Goal: Find contact information: Find contact information

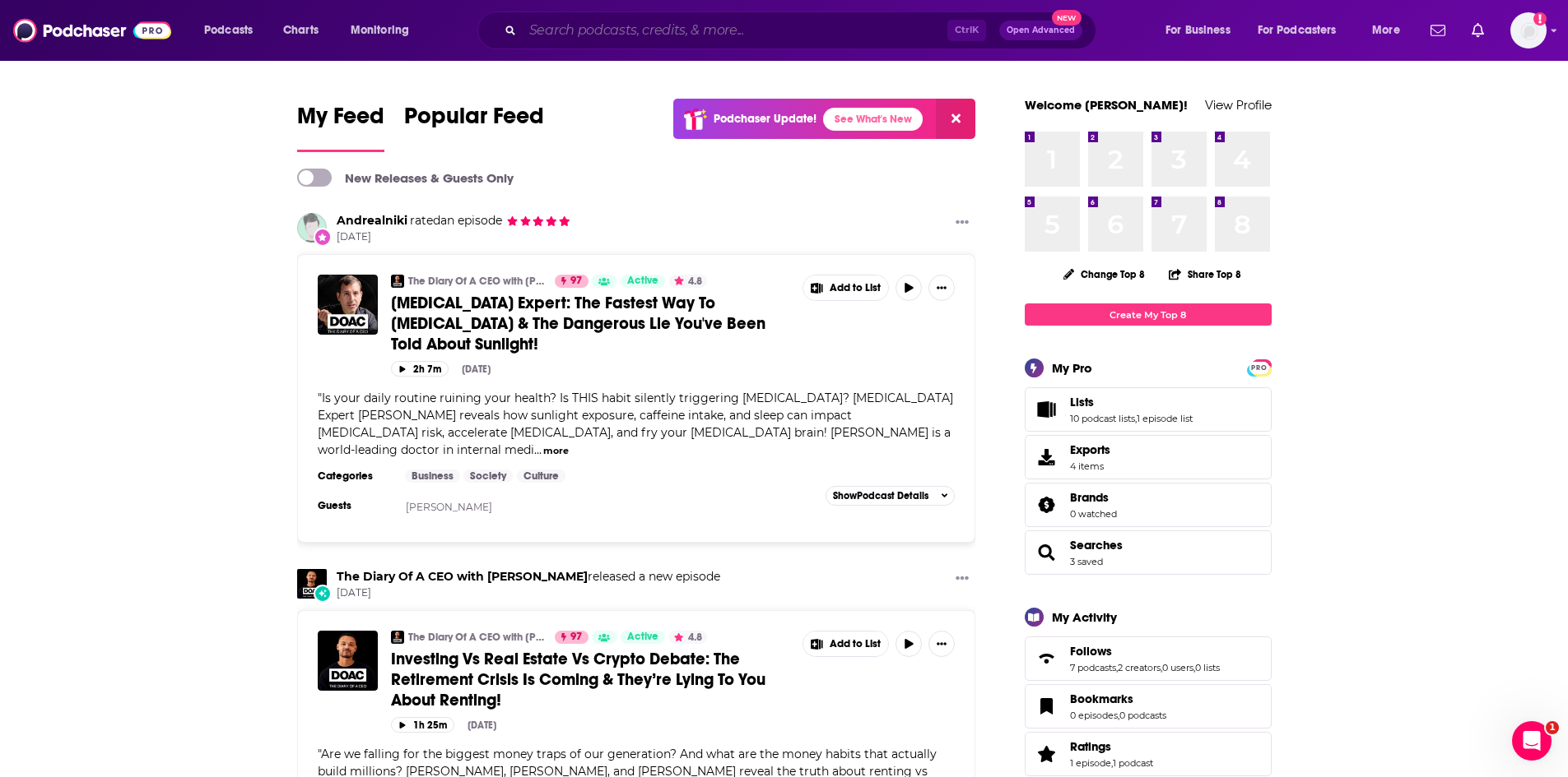
click at [603, 37] on input "Search podcasts, credits, & more..." at bounding box center [735, 31] width 425 height 26
click at [568, 25] on input "Search podcasts, credits, & more..." at bounding box center [735, 31] width 425 height 26
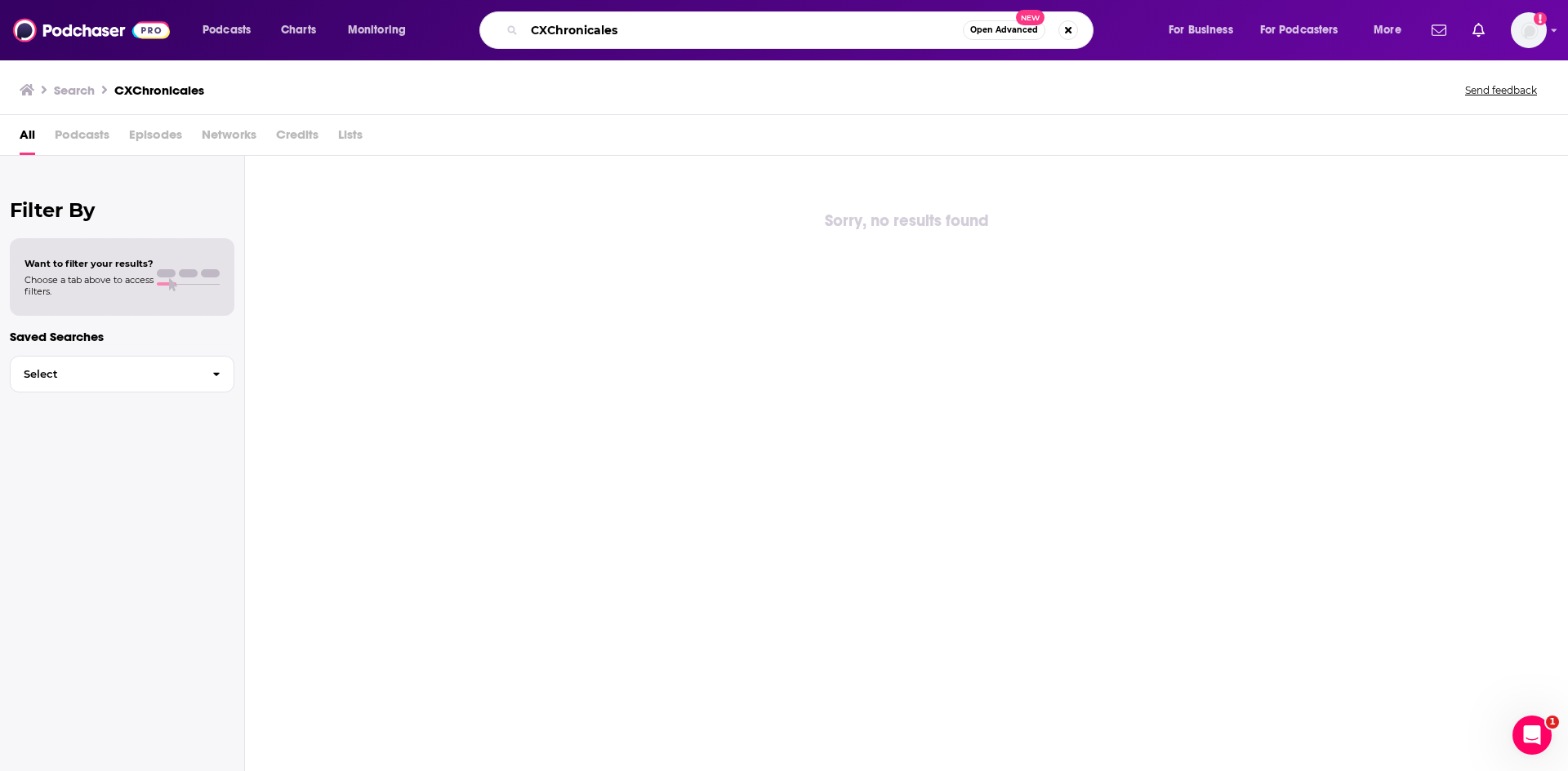
click at [668, 22] on input "CXChronicales" at bounding box center [742, 31] width 438 height 26
type input "CXChronicles"
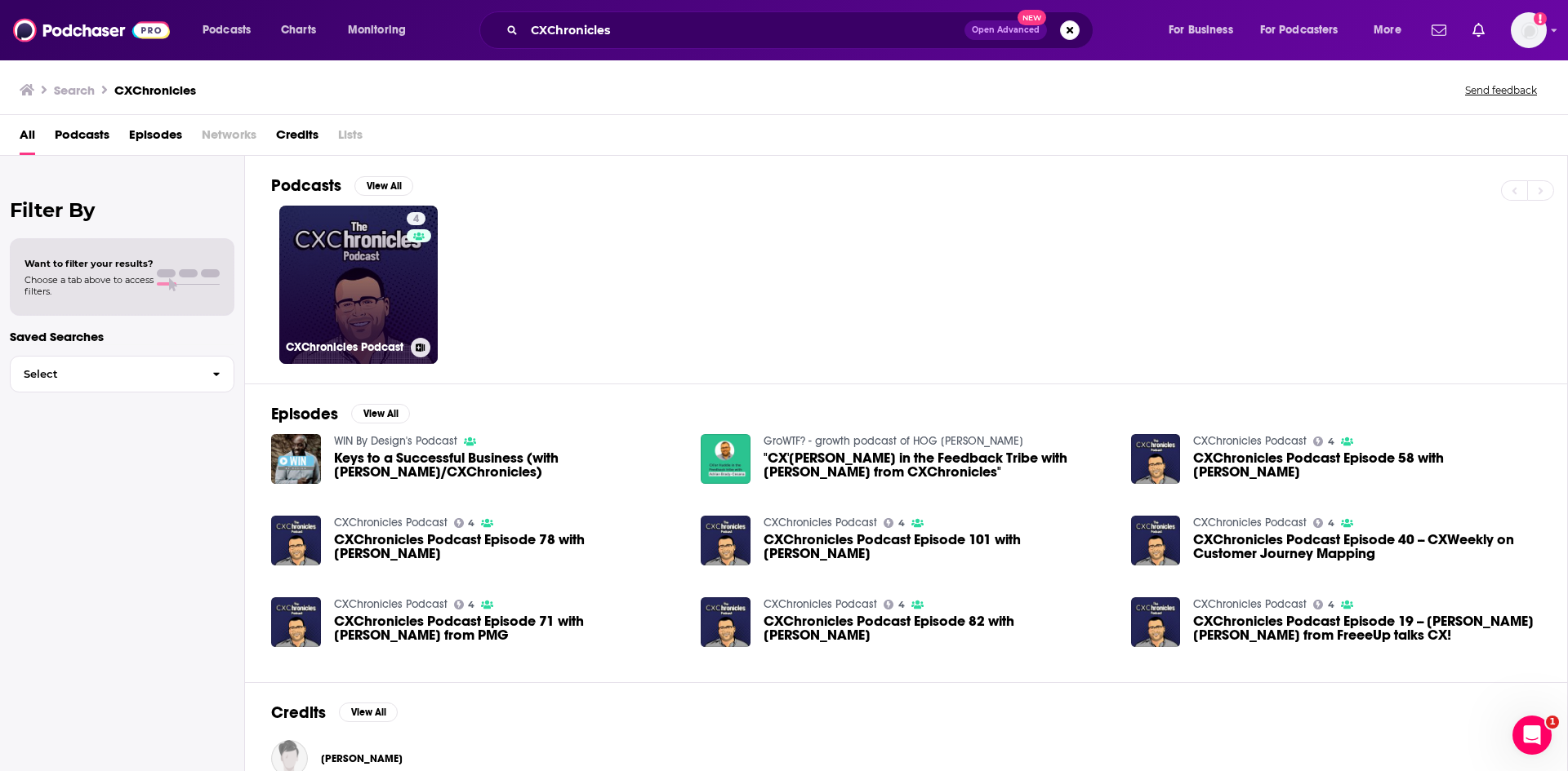
click at [349, 301] on link "4 CXChronicles Podcast" at bounding box center [358, 284] width 158 height 158
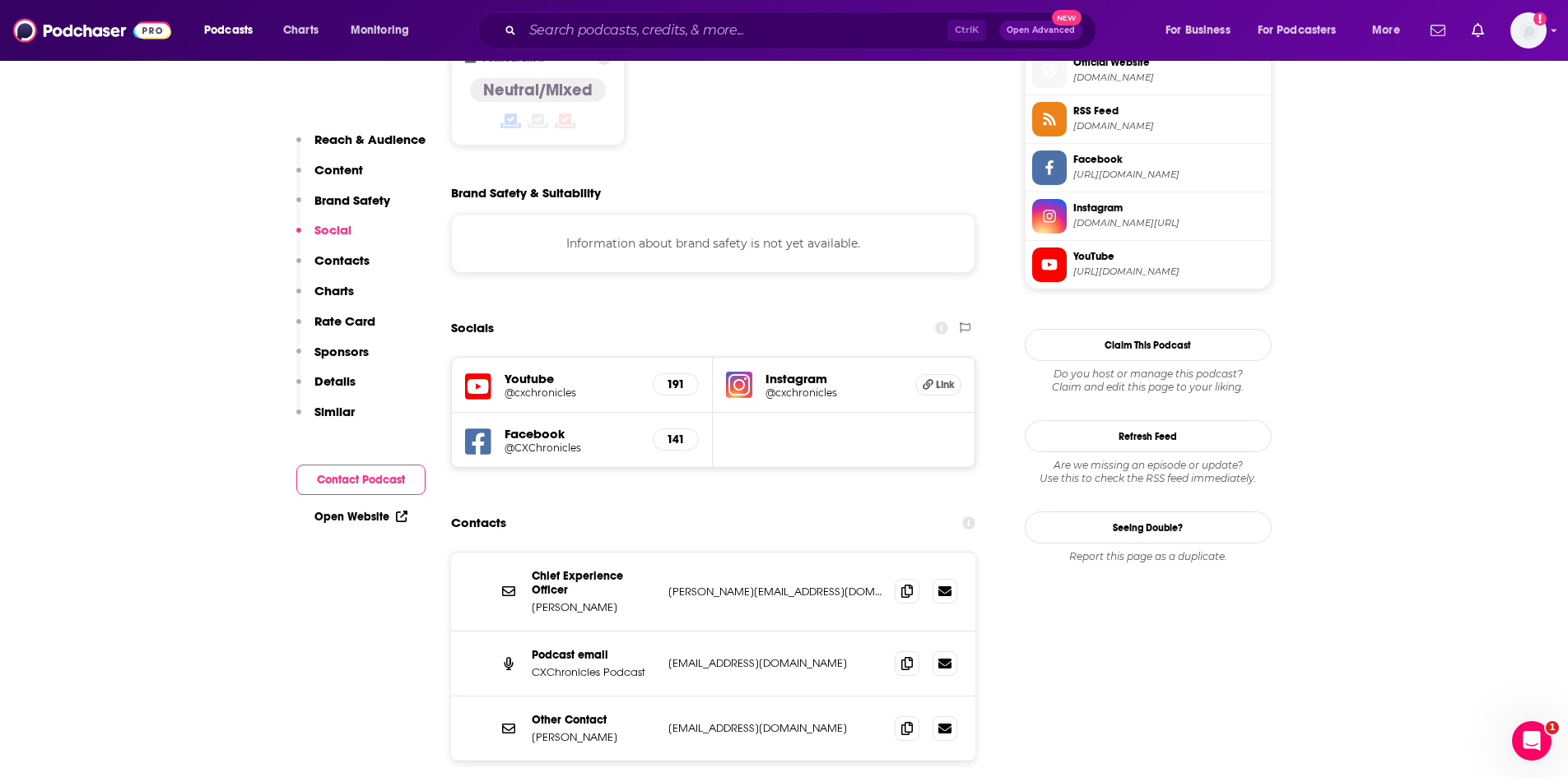
scroll to position [1398, 0]
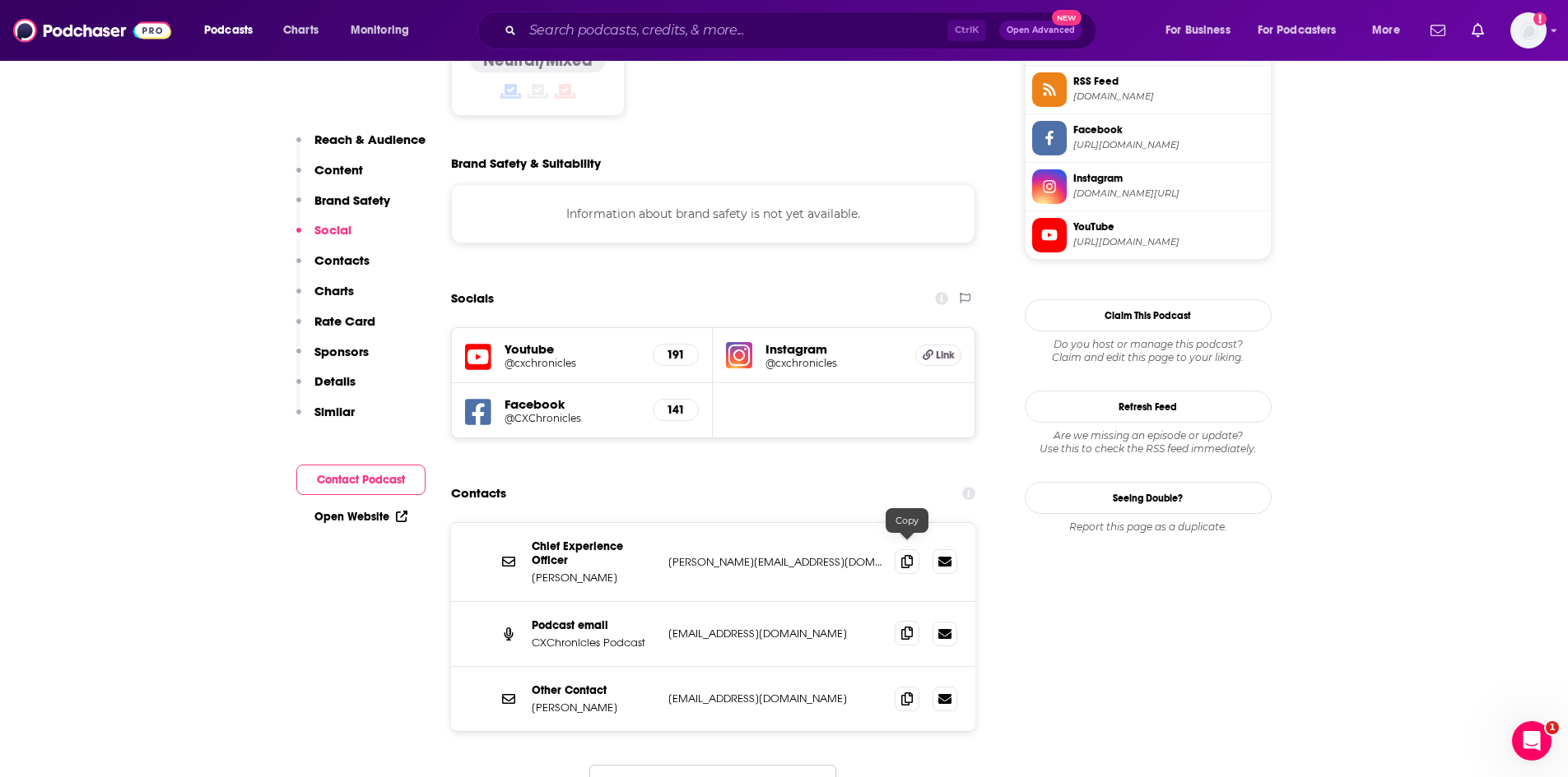
click at [907, 626] on icon at bounding box center [906, 633] width 11 height 13
drag, startPoint x: 806, startPoint y: 477, endPoint x: 670, endPoint y: 477, distance: 136.0
click at [670, 555] on p "[PERSON_NAME][EMAIL_ADDRESS][DOMAIN_NAME]" at bounding box center [775, 562] width 214 height 14
copy p "[PERSON_NAME][EMAIL_ADDRESS][DOMAIN_NAME]"
click at [602, 47] on div "Ctrl K Open Advanced New" at bounding box center [787, 30] width 619 height 38
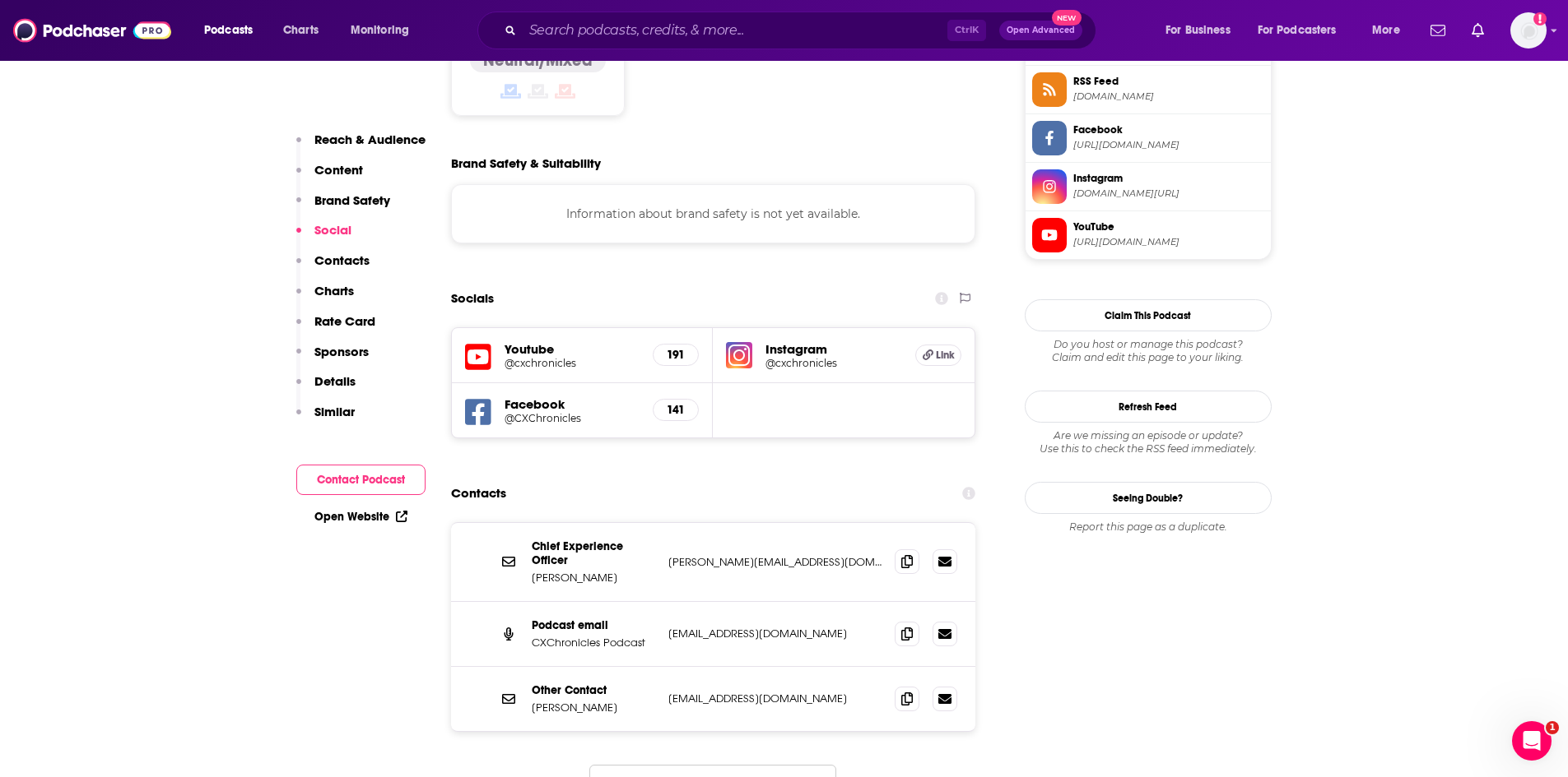
drag, startPoint x: 602, startPoint y: 43, endPoint x: 613, endPoint y: 27, distance: 19.4
click at [613, 30] on div "Ctrl K Open Advanced New" at bounding box center [787, 30] width 619 height 38
click at [613, 27] on input "Search podcasts, credits, & more..." at bounding box center [735, 31] width 425 height 26
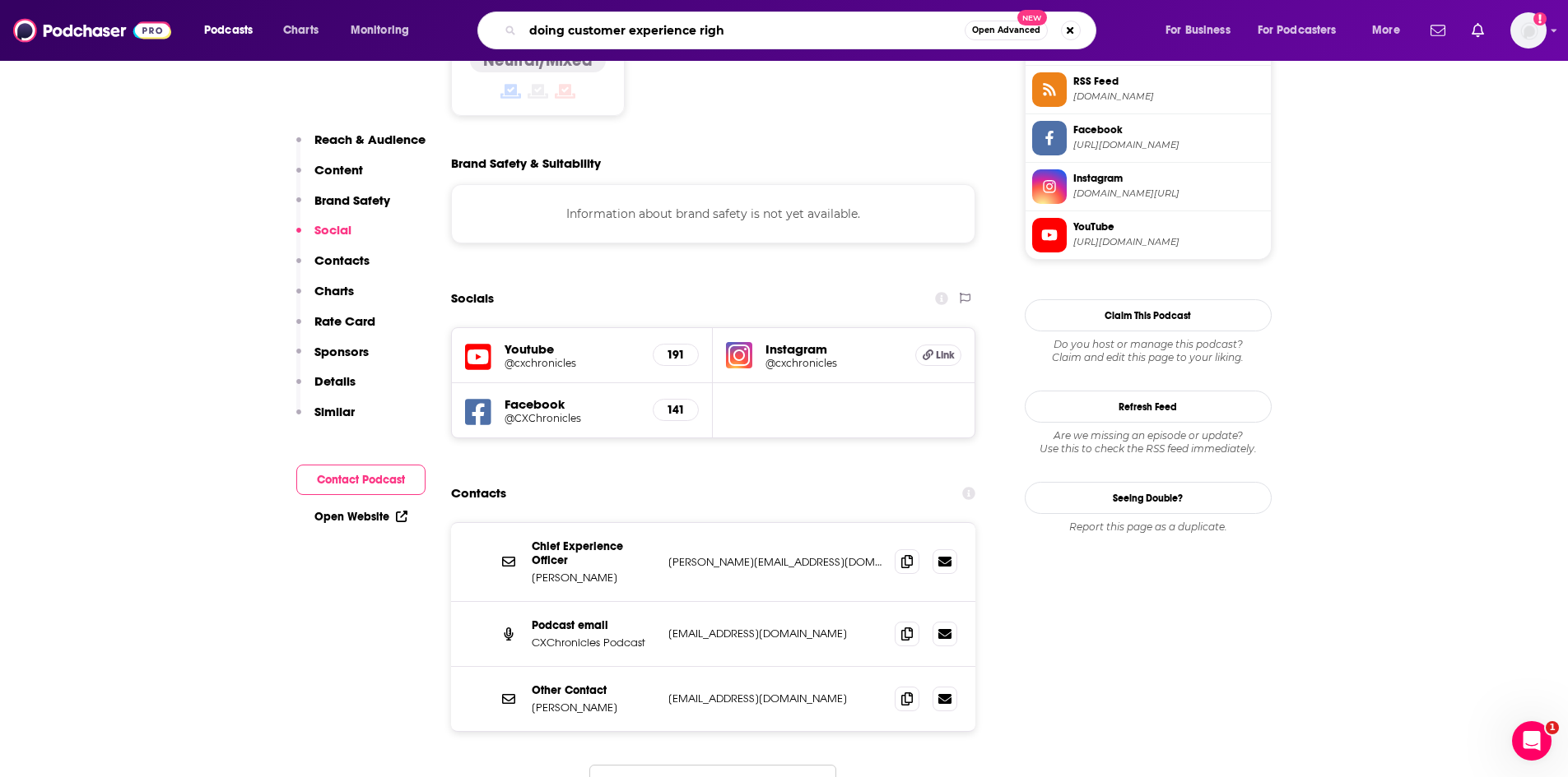
type input "doing customer experience right"
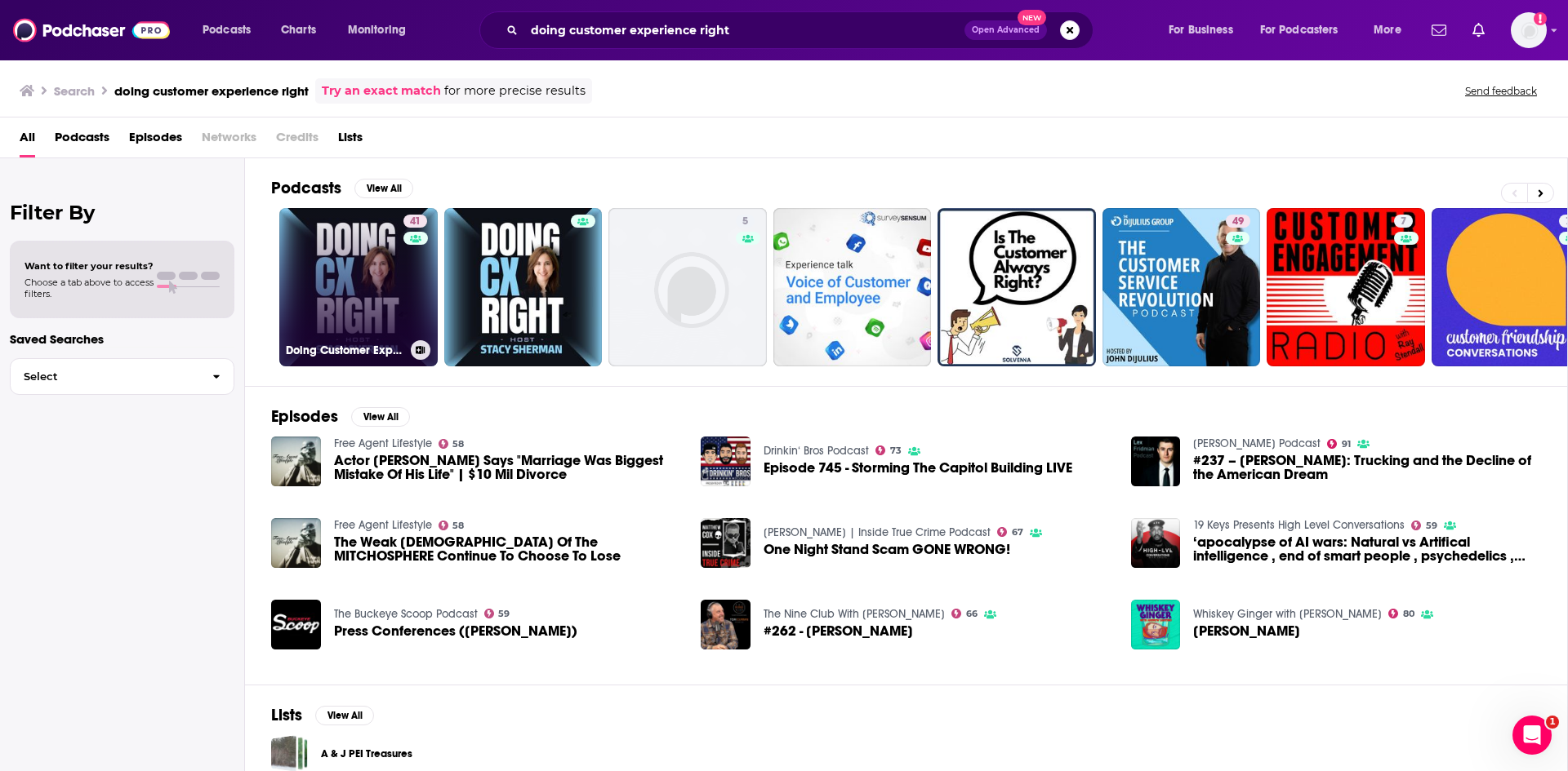
click at [377, 250] on link "41 Doing Customer Experience Right‬ with [PERSON_NAME]" at bounding box center [358, 287] width 158 height 158
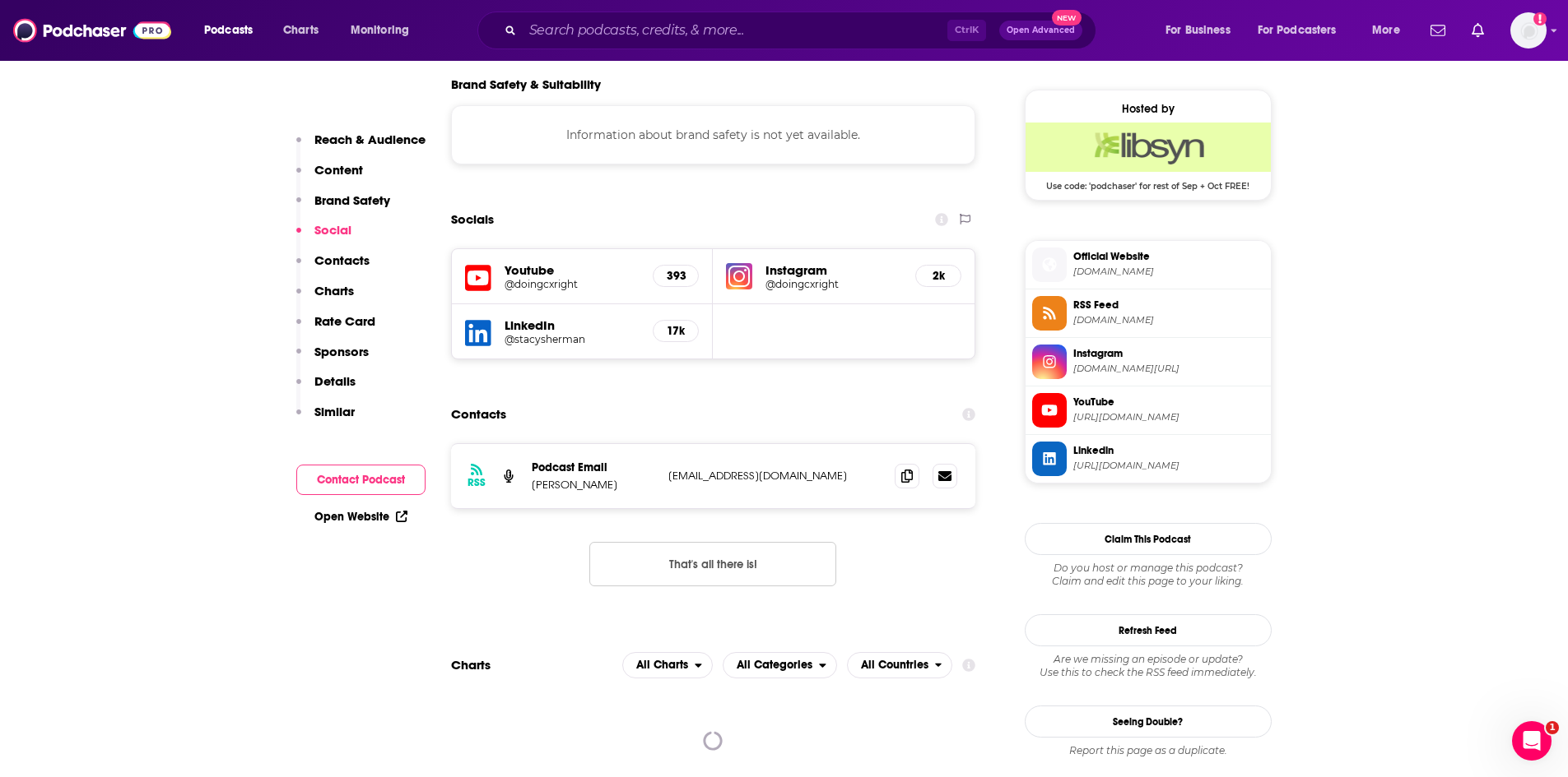
scroll to position [1233, 0]
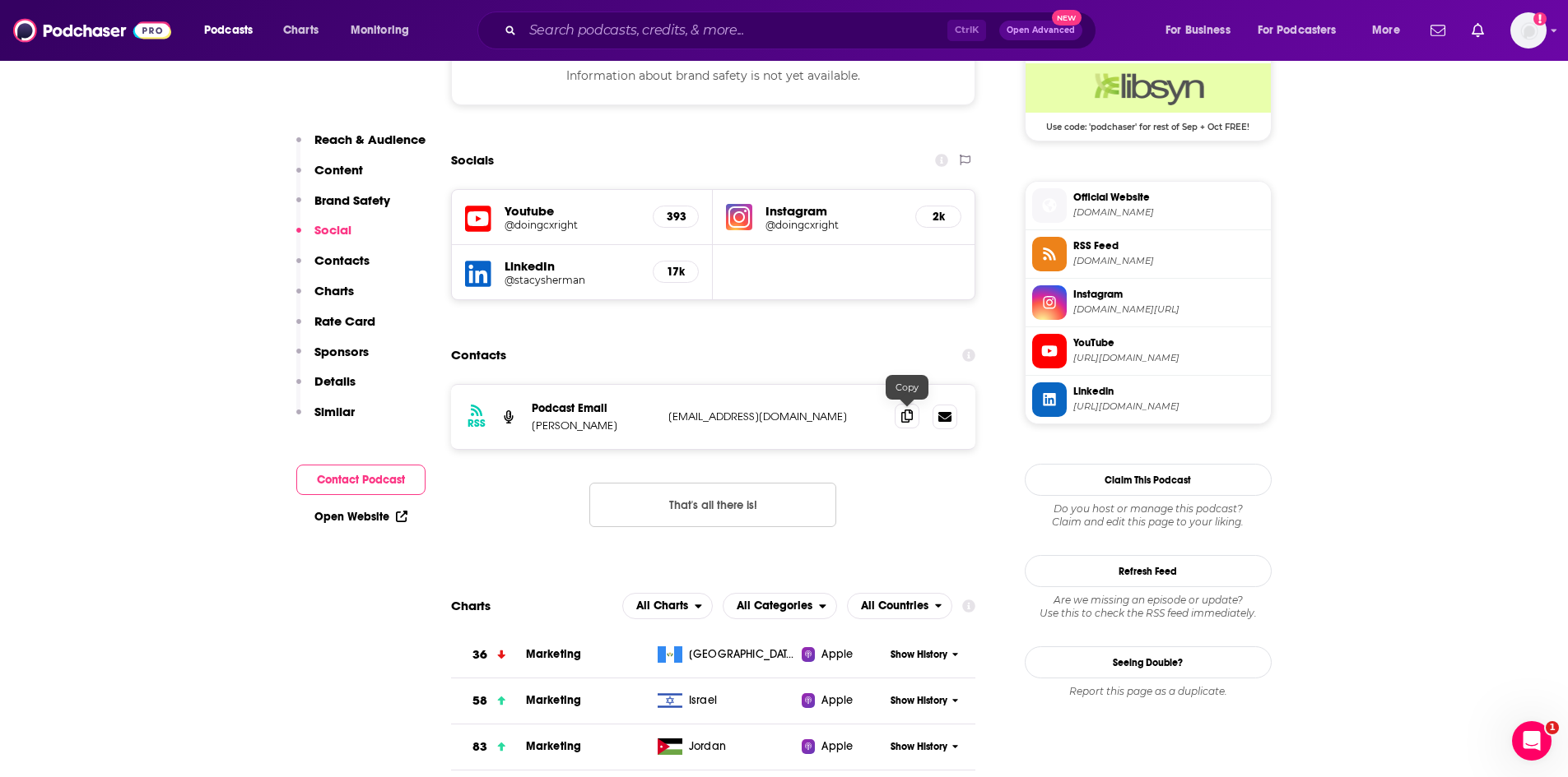
click at [907, 418] on icon at bounding box center [906, 416] width 11 height 13
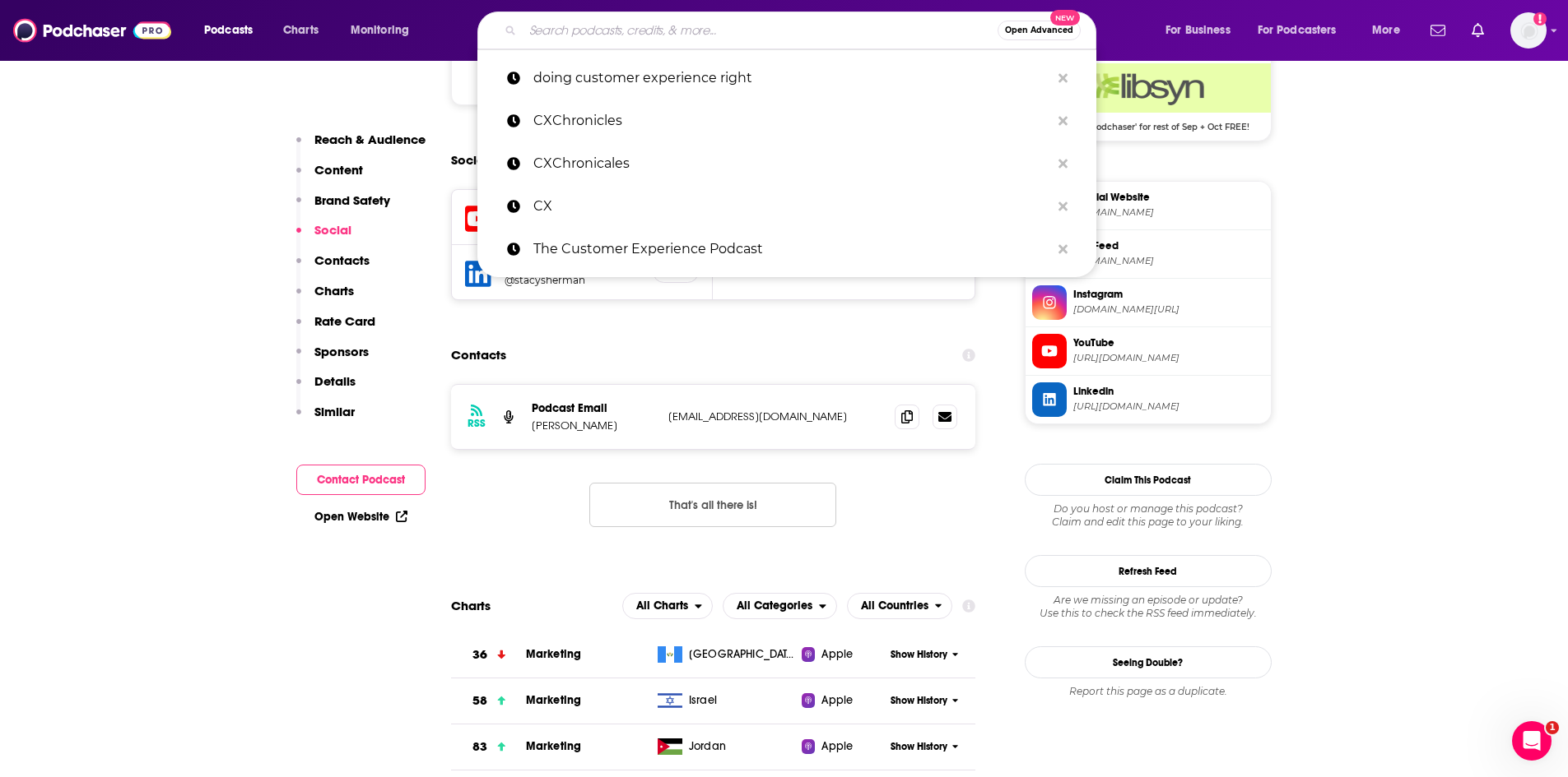
click at [746, 28] on input "Search podcasts, credits, & more..." at bounding box center [760, 31] width 475 height 26
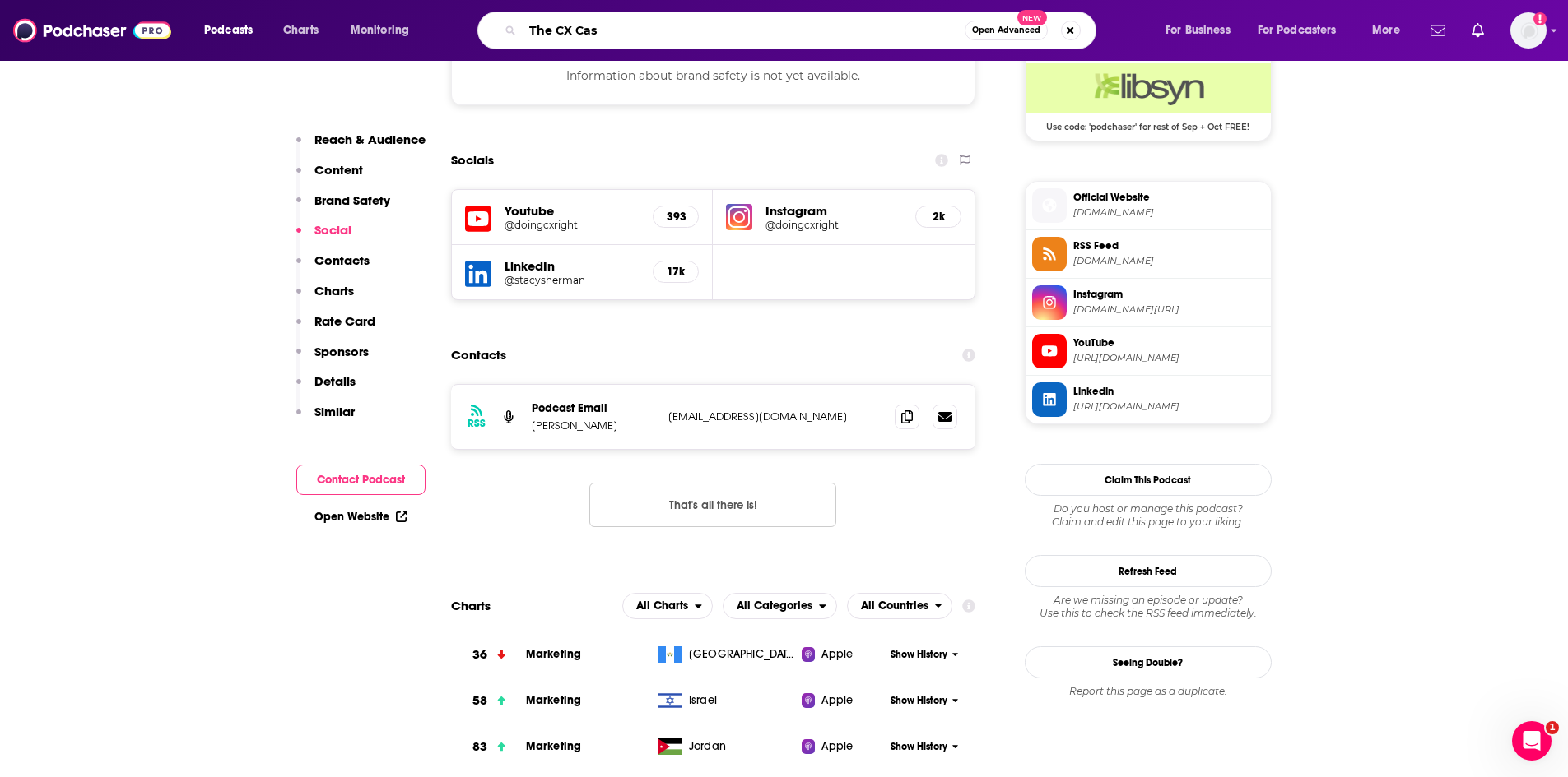
type input "The CX Cast"
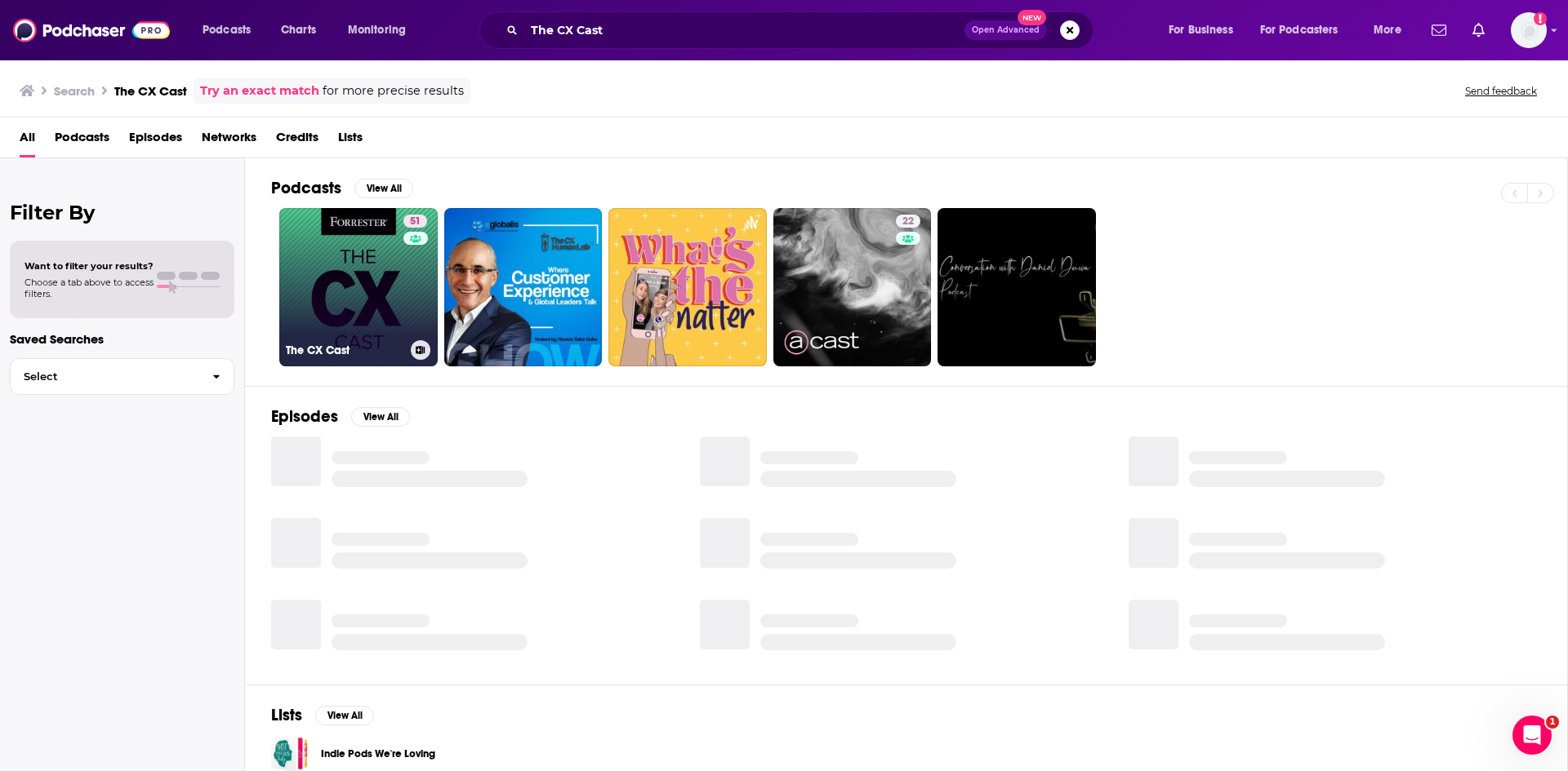
click at [375, 277] on link "51 The CX Cast" at bounding box center [358, 287] width 158 height 158
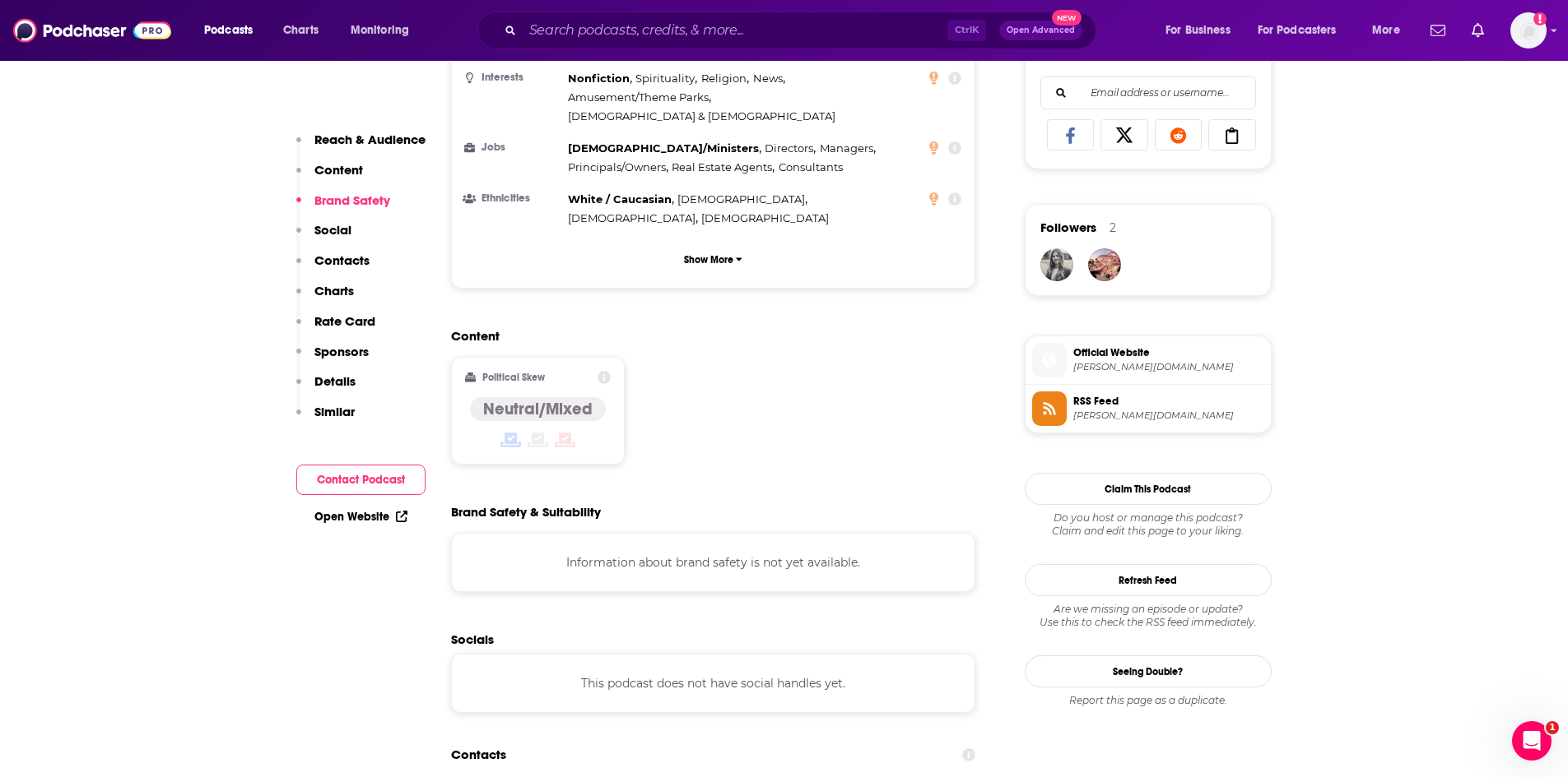
scroll to position [1398, 0]
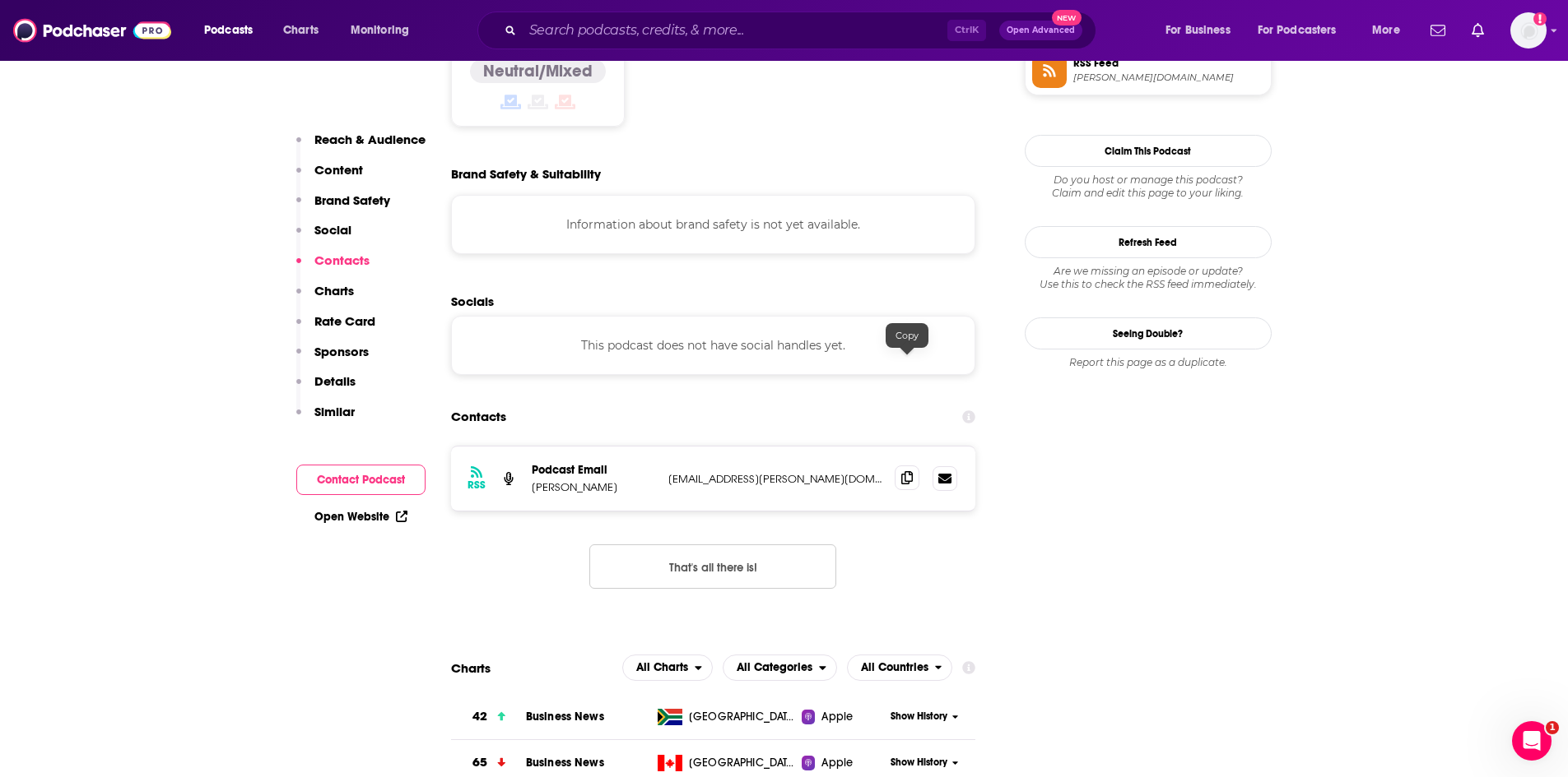
click at [910, 471] on icon at bounding box center [906, 477] width 11 height 13
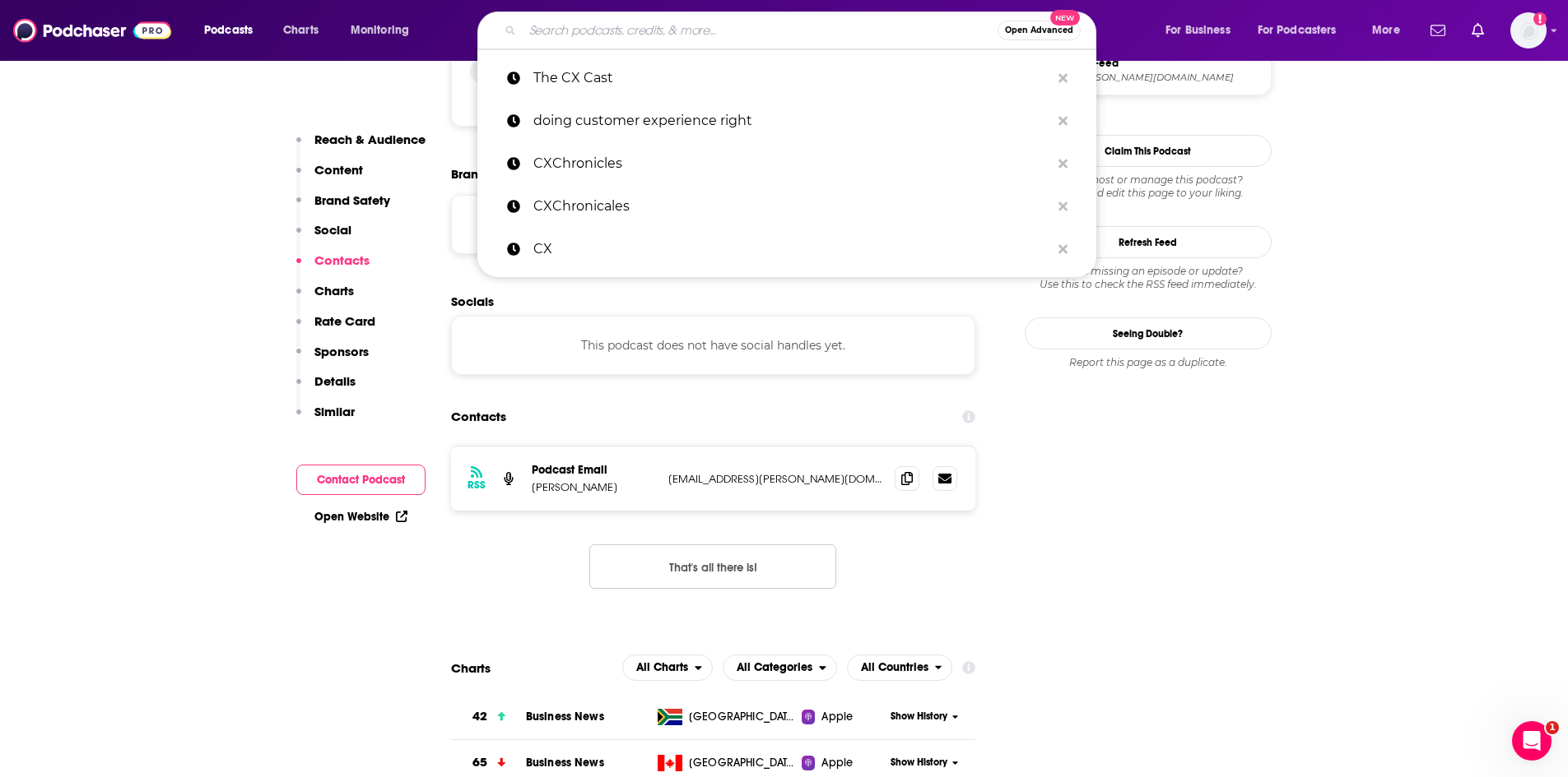
click at [593, 31] on input "Search podcasts, credits, & more..." at bounding box center [760, 31] width 475 height 26
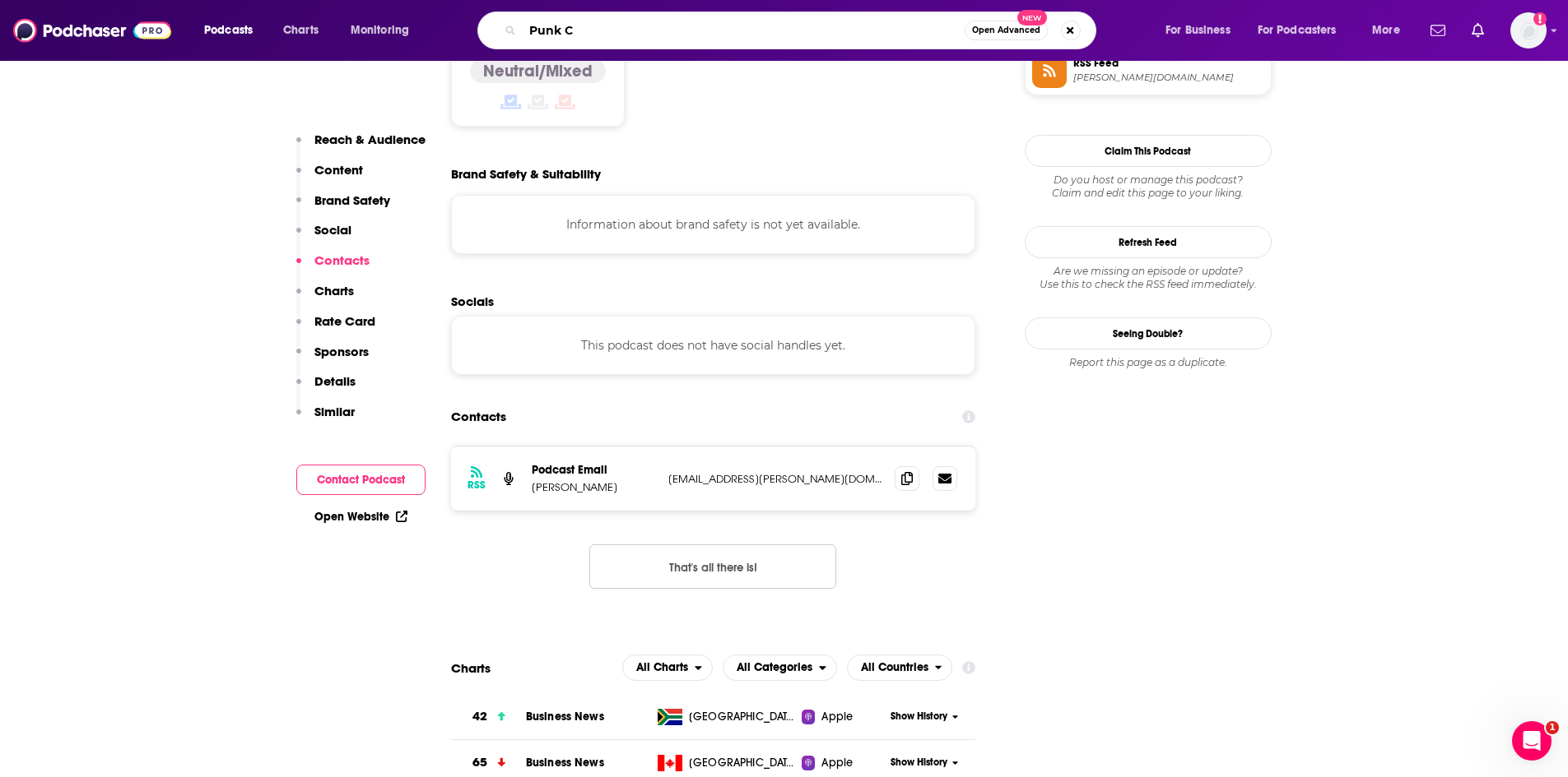
type input "Punk CX"
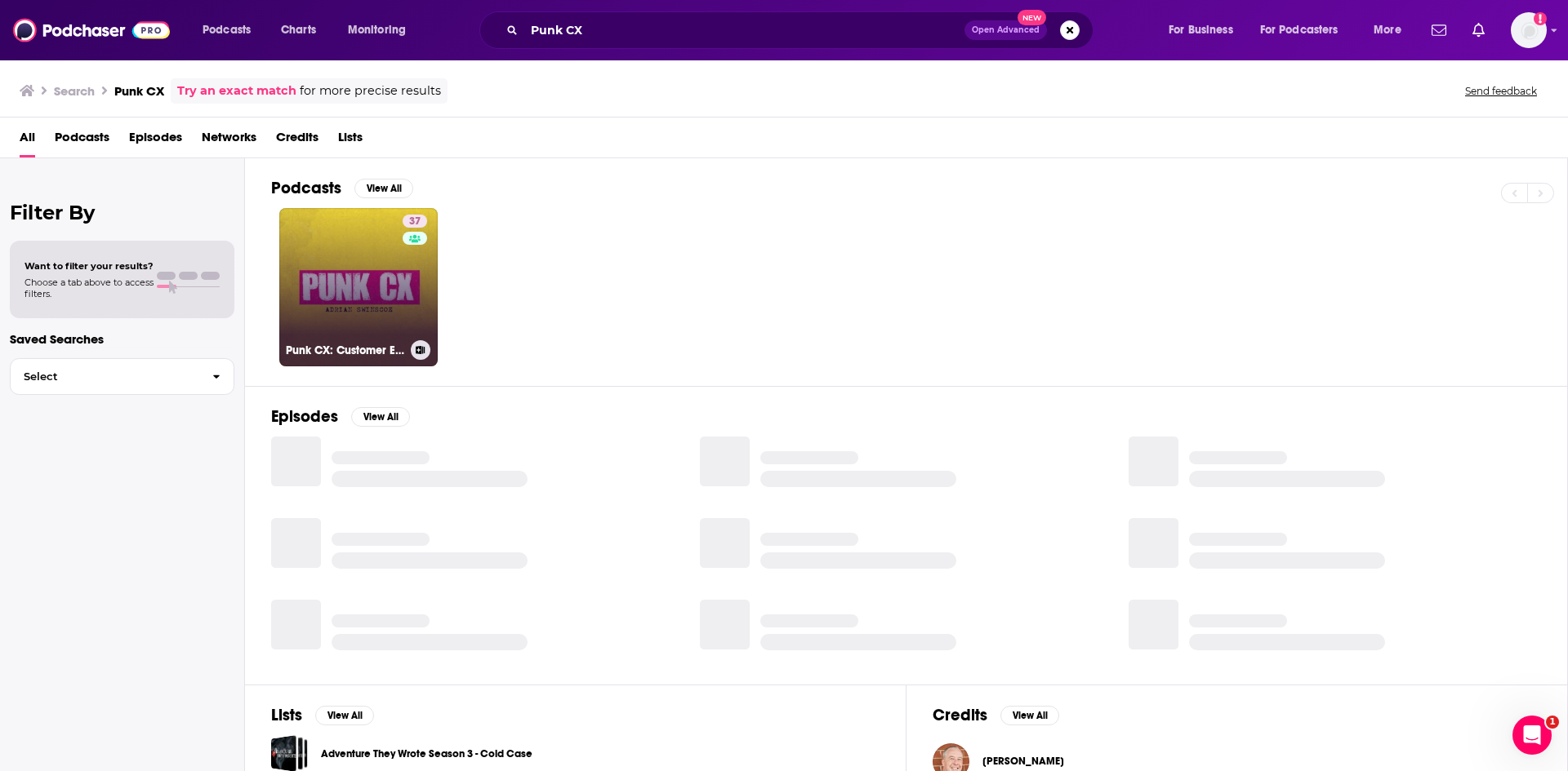
click at [392, 282] on link "37 Punk CX: Customer Experience Insights with [PERSON_NAME]" at bounding box center [358, 287] width 158 height 158
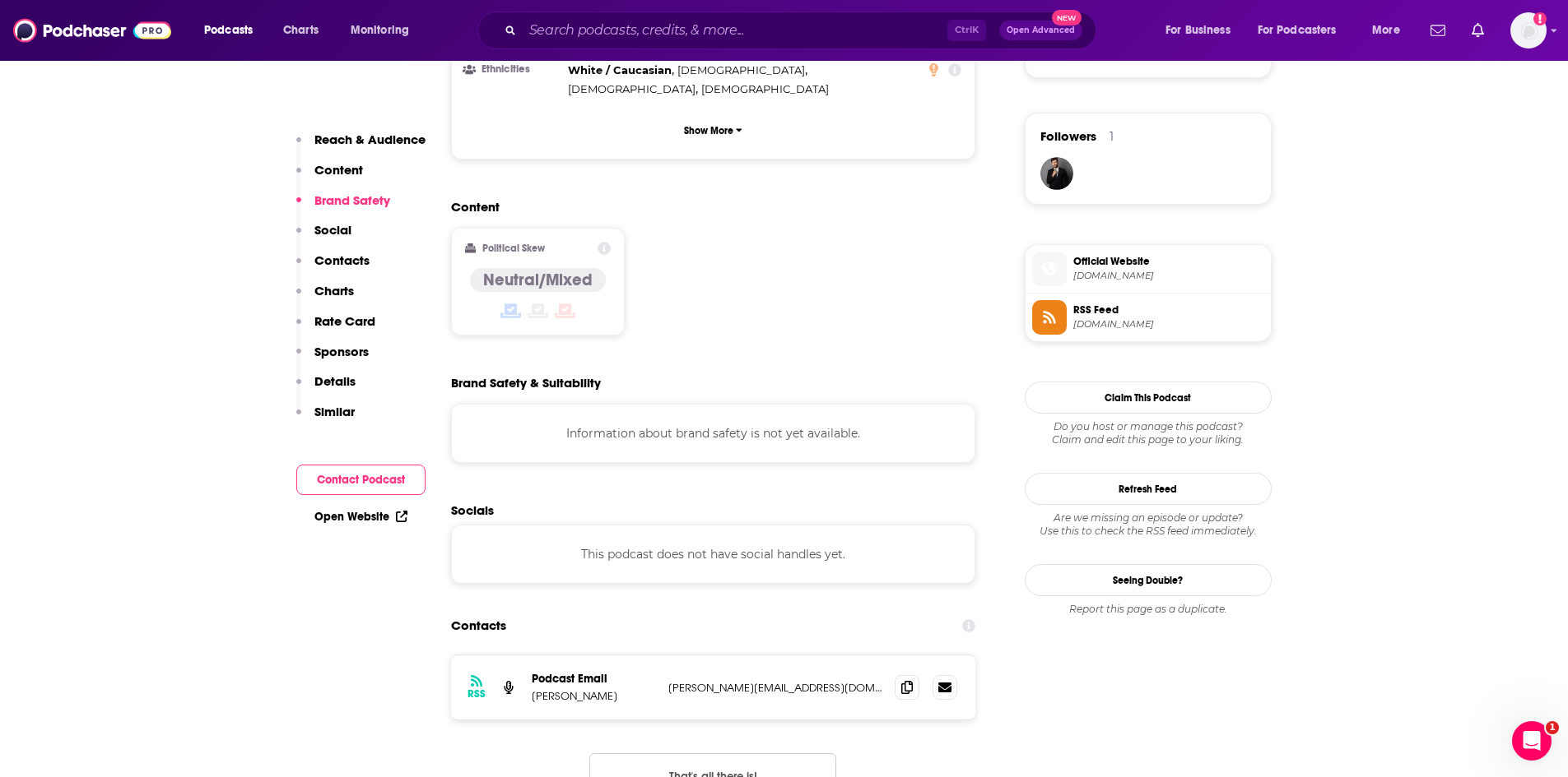
scroll to position [1233, 0]
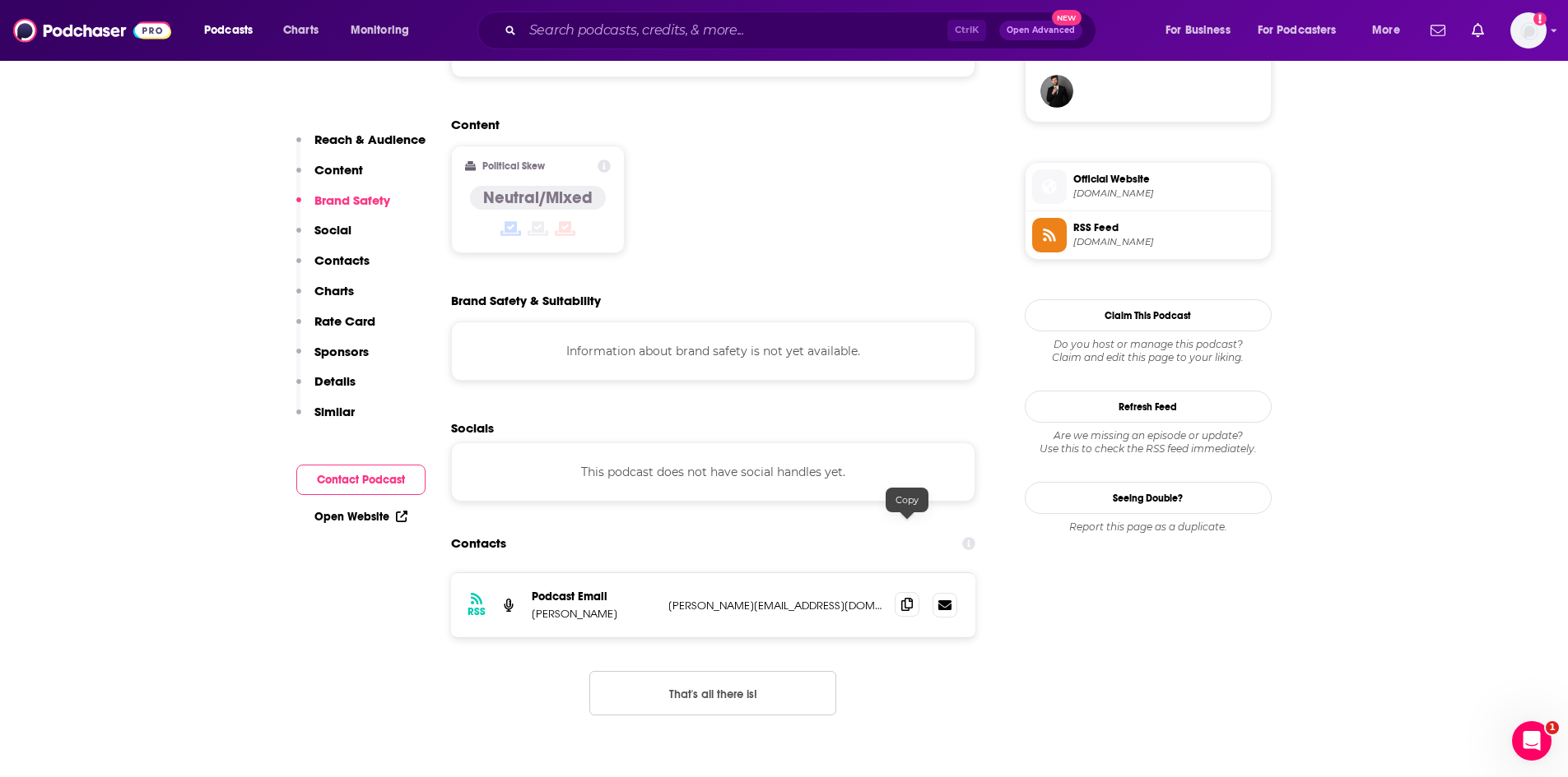
click at [907, 598] on icon at bounding box center [906, 604] width 11 height 13
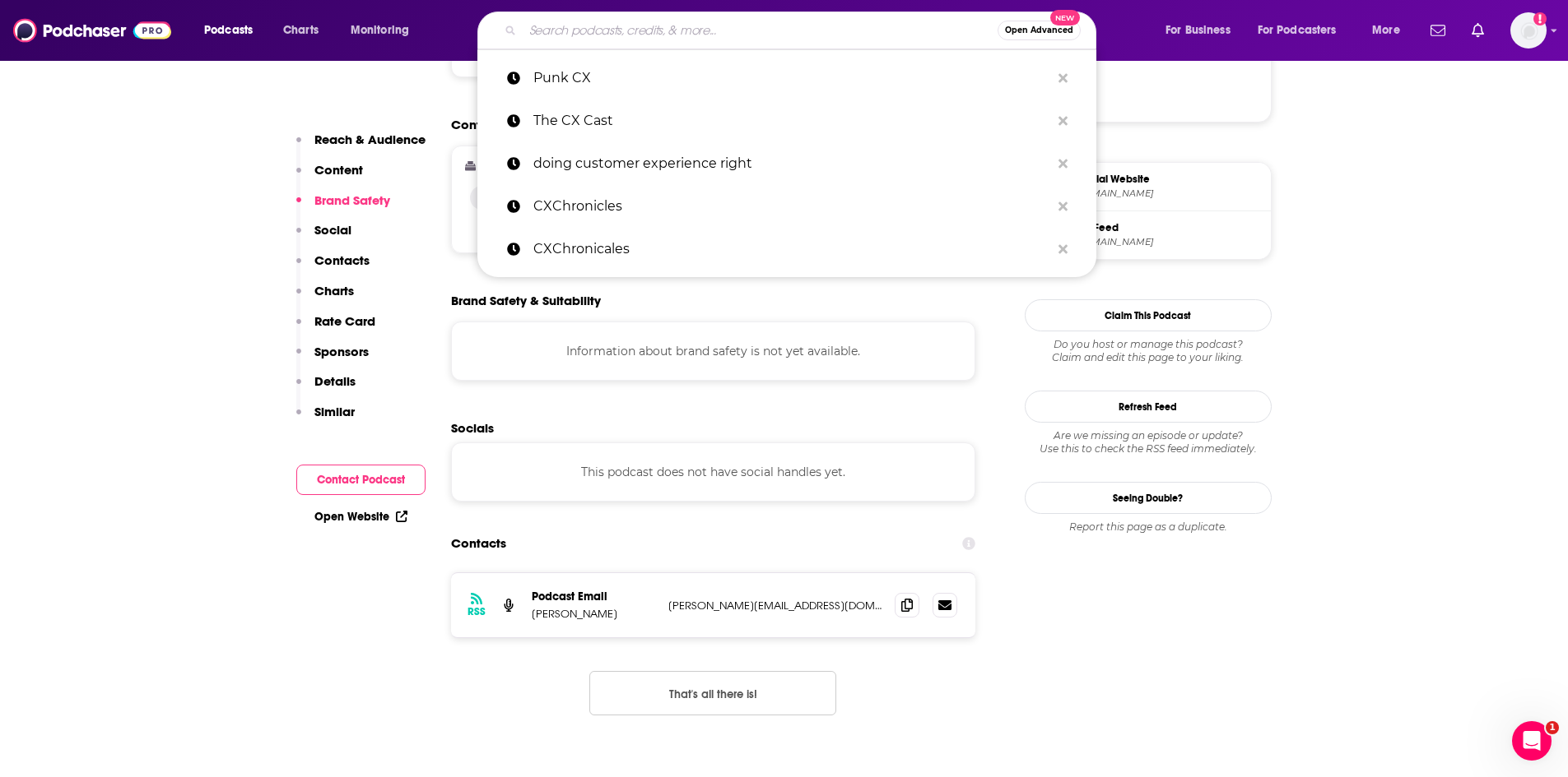
click at [610, 19] on input "Search podcasts, credits, & more..." at bounding box center [760, 31] width 475 height 26
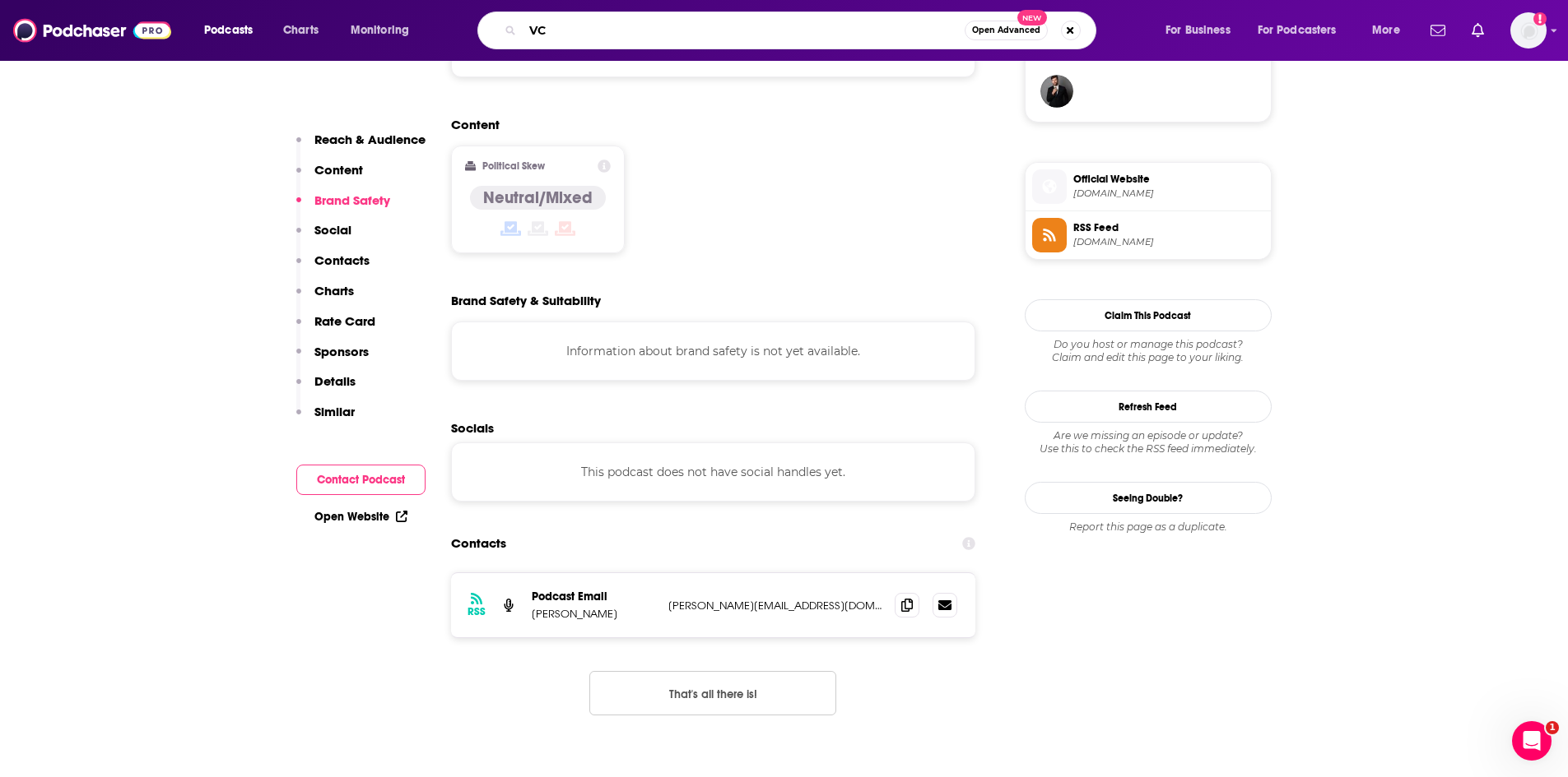
type input "V"
type input "CX Leadership Talks"
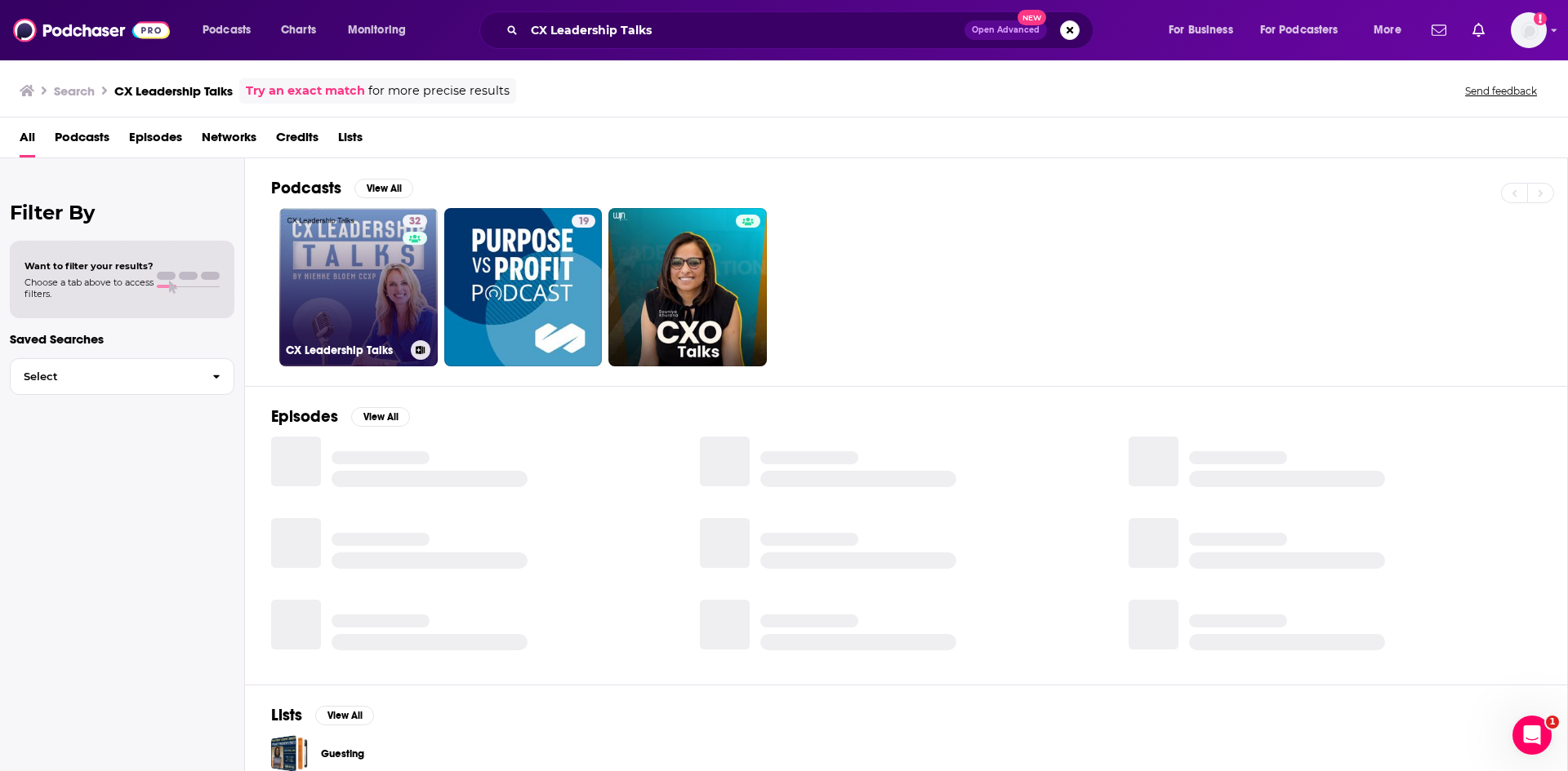
click at [333, 274] on link "32 CX Leadership Talks" at bounding box center [358, 287] width 158 height 158
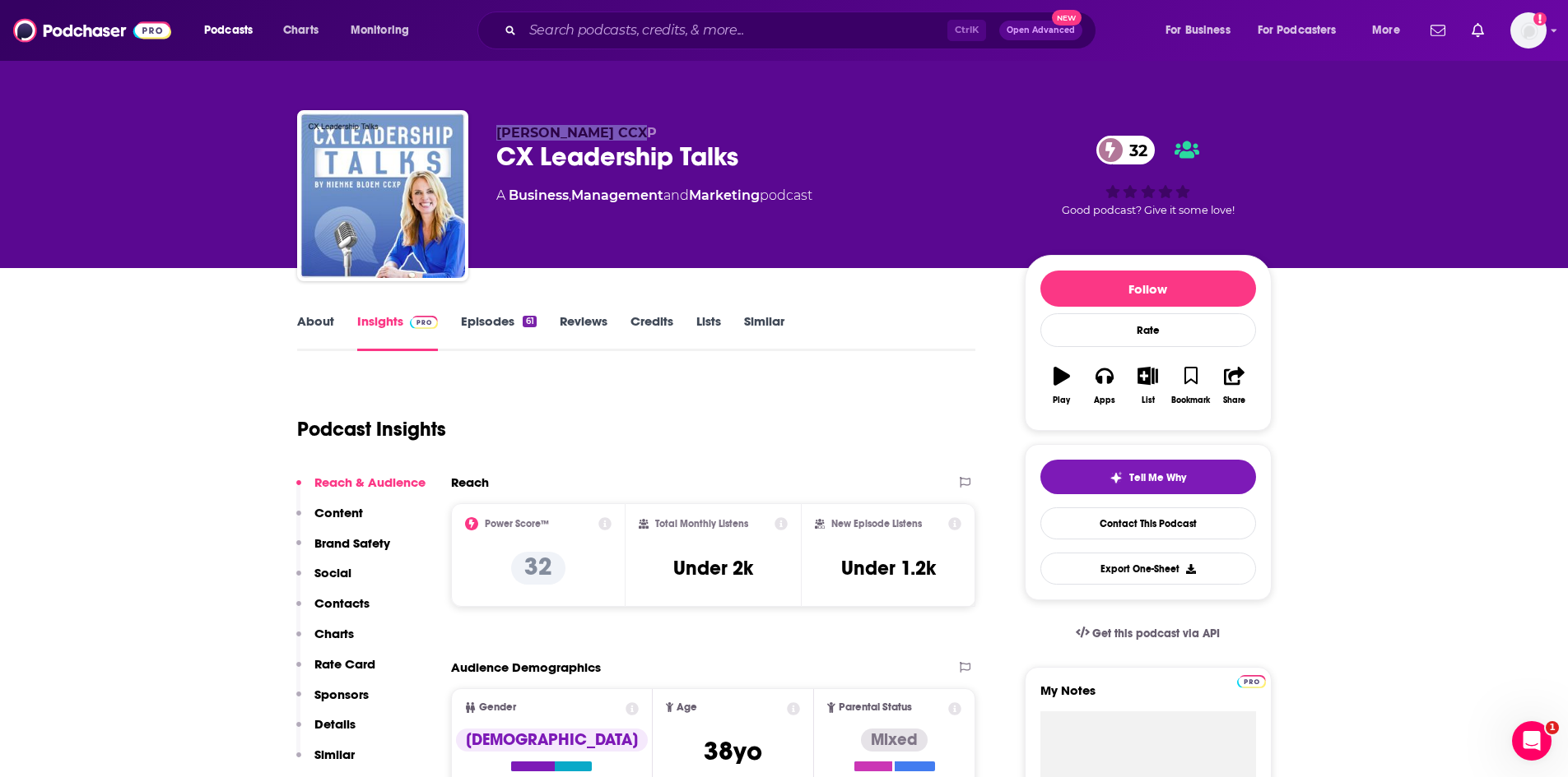
drag, startPoint x: 496, startPoint y: 132, endPoint x: 662, endPoint y: 137, distance: 166.1
click at [662, 137] on p "[PERSON_NAME] CCXP" at bounding box center [747, 133] width 502 height 16
click at [508, 159] on div "CX Leadership Talks 32" at bounding box center [747, 157] width 502 height 32
drag, startPoint x: 494, startPoint y: 156, endPoint x: 742, endPoint y: 164, distance: 248.1
click at [742, 164] on div "[PERSON_NAME] CCXP CX Leadership Talks 32 A Business , Management and Marketing…" at bounding box center [784, 199] width 974 height 178
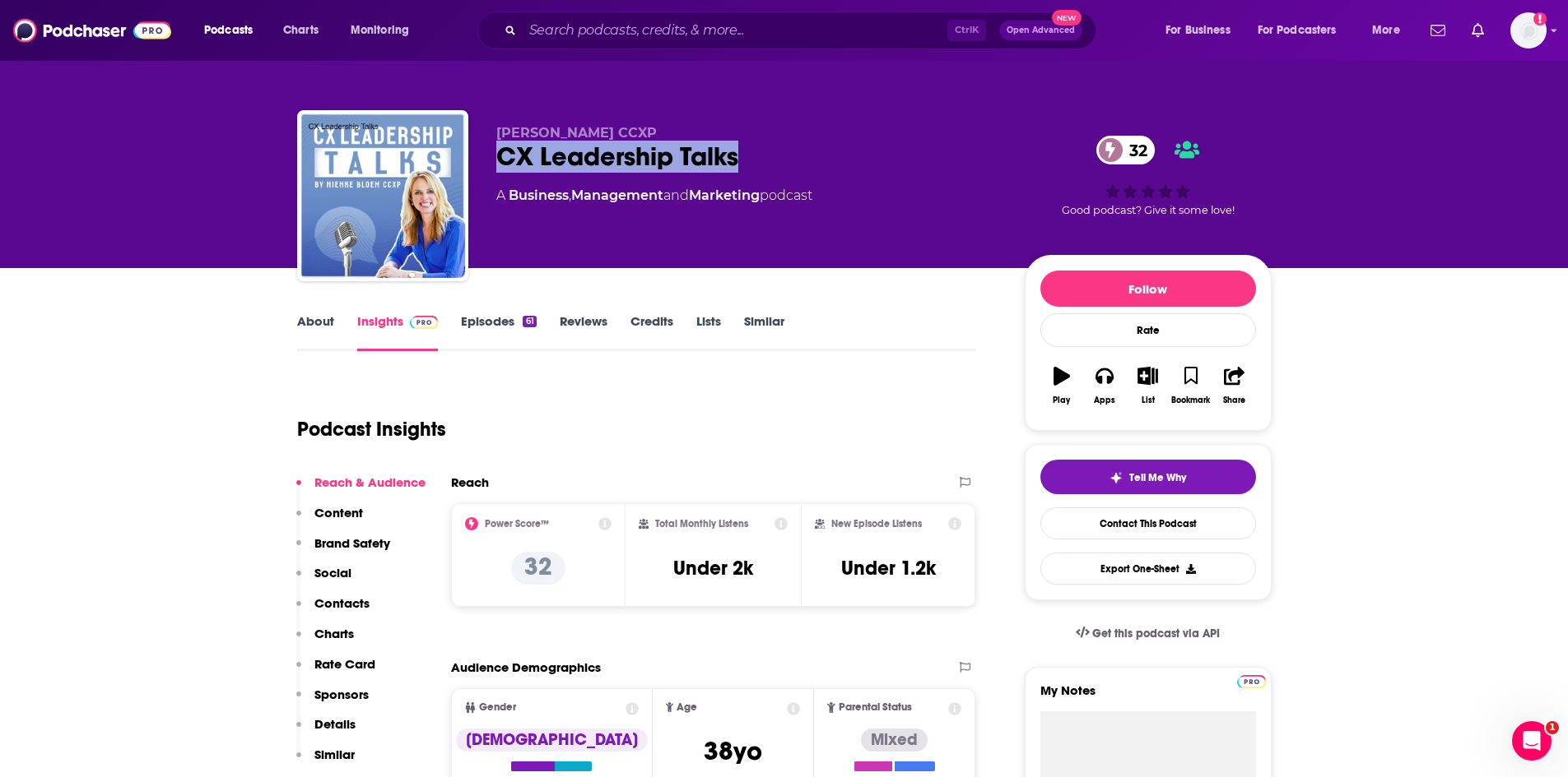
copy h2 "CX Leadership Talks"
drag, startPoint x: 492, startPoint y: 130, endPoint x: 638, endPoint y: 135, distance: 146.1
click at [638, 135] on div "[PERSON_NAME] CCXP CX Leadership Talks 32 A Business , Management and Marketing…" at bounding box center [784, 199] width 974 height 178
copy span "[PERSON_NAME] CCXP"
click at [601, 6] on div "Podcasts Charts Monitoring Ctrl K Open Advanced New For Business For Podcasters…" at bounding box center [784, 30] width 1568 height 61
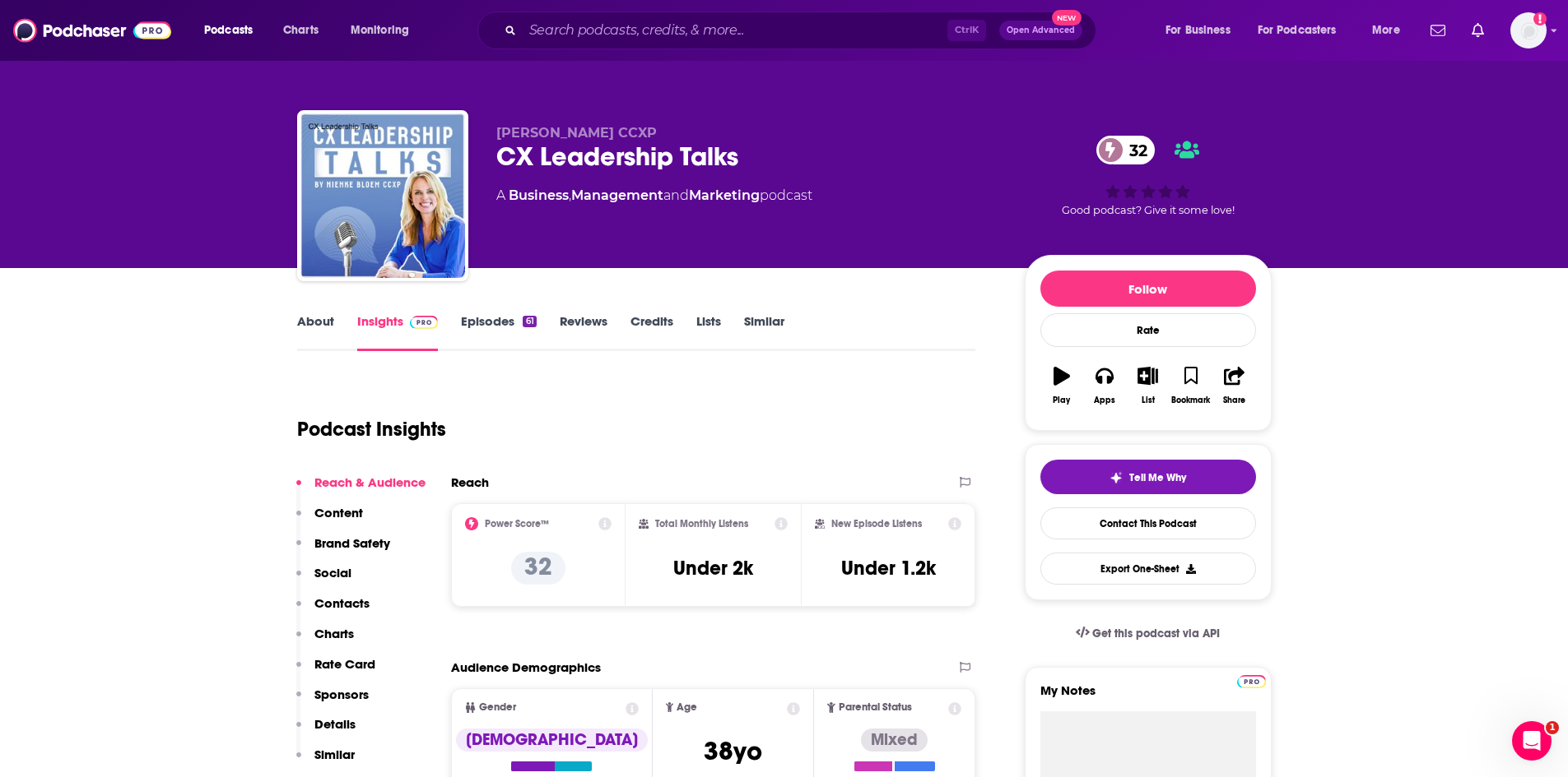
click at [599, 17] on div "Ctrl K Open Advanced New" at bounding box center [787, 30] width 619 height 38
drag, startPoint x: 722, startPoint y: 62, endPoint x: 722, endPoint y: 53, distance: 9.0
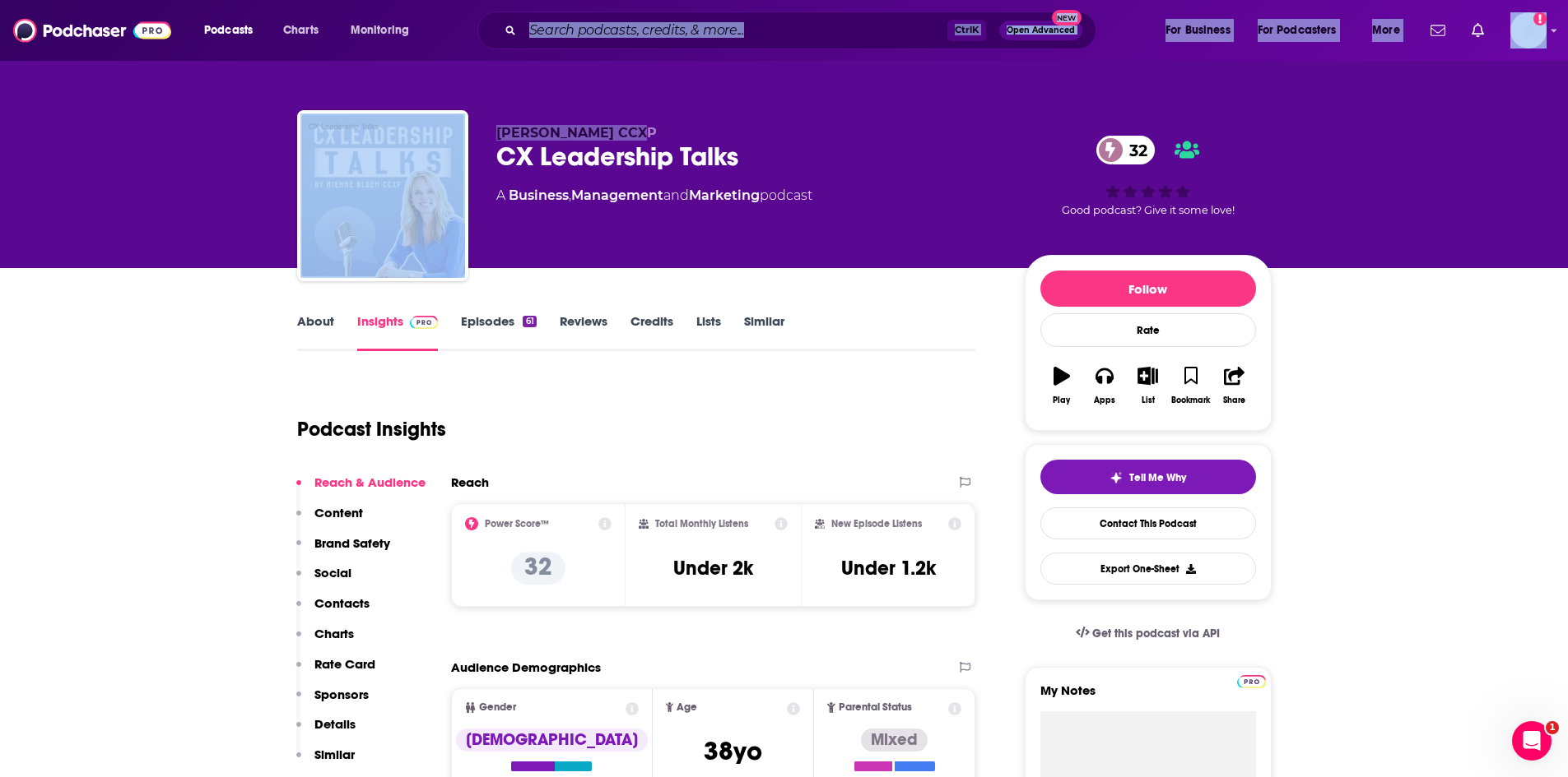
click at [711, 29] on input "Search podcasts, credits, & more..." at bounding box center [735, 31] width 425 height 26
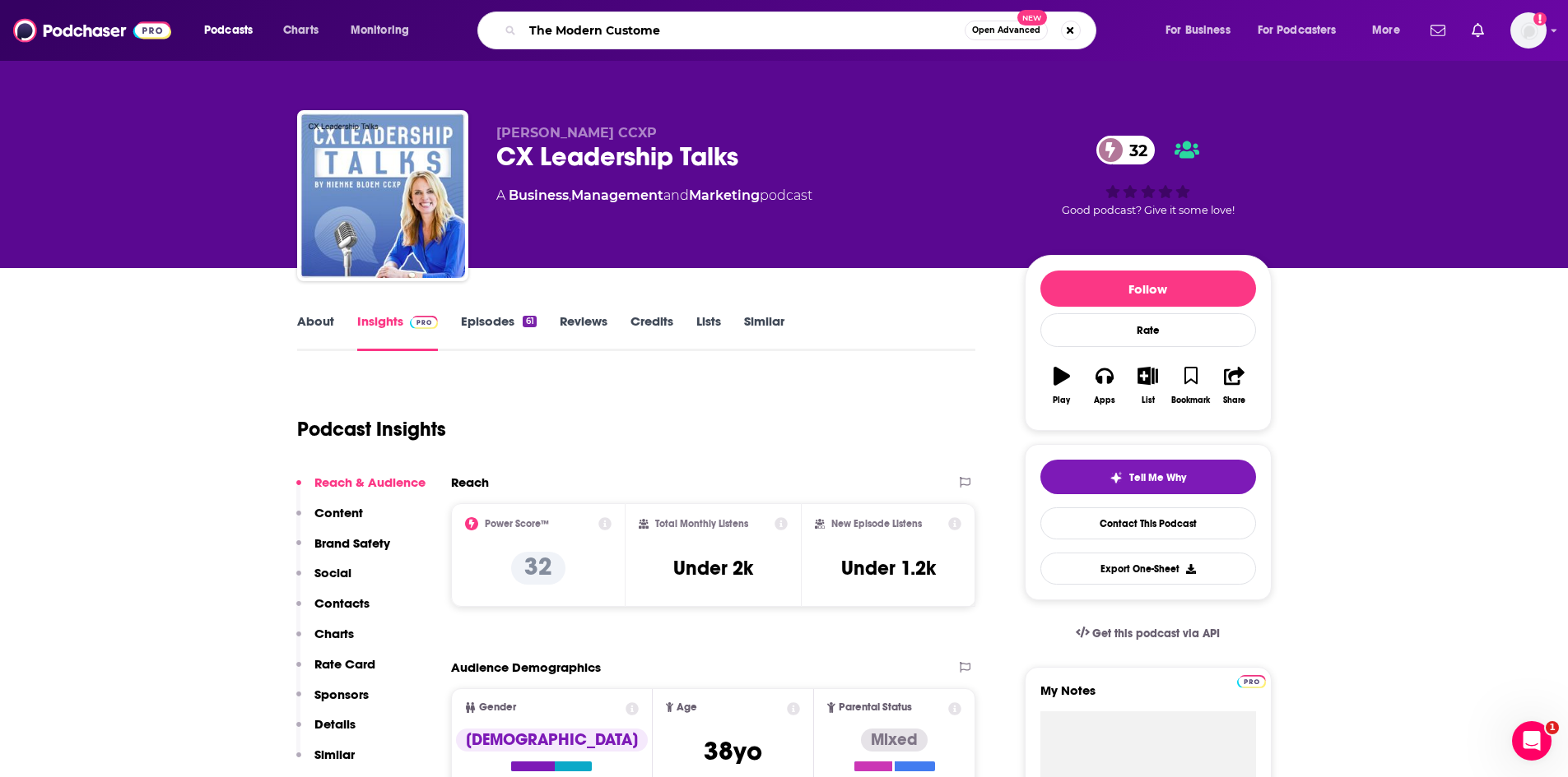
type input "The Modern Customer"
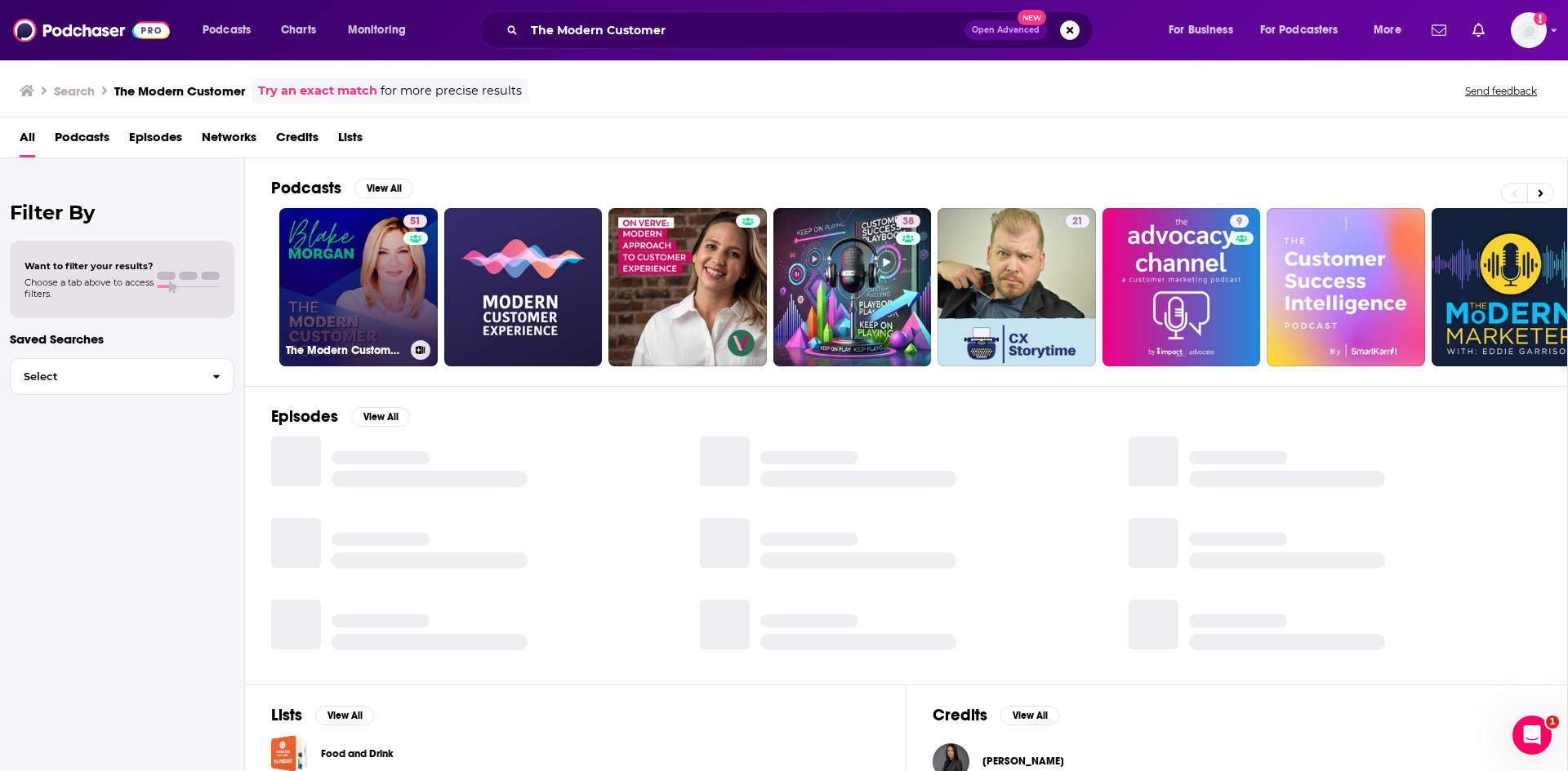
click at [361, 269] on link "51 The Modern Customer Podcast" at bounding box center [358, 287] width 158 height 158
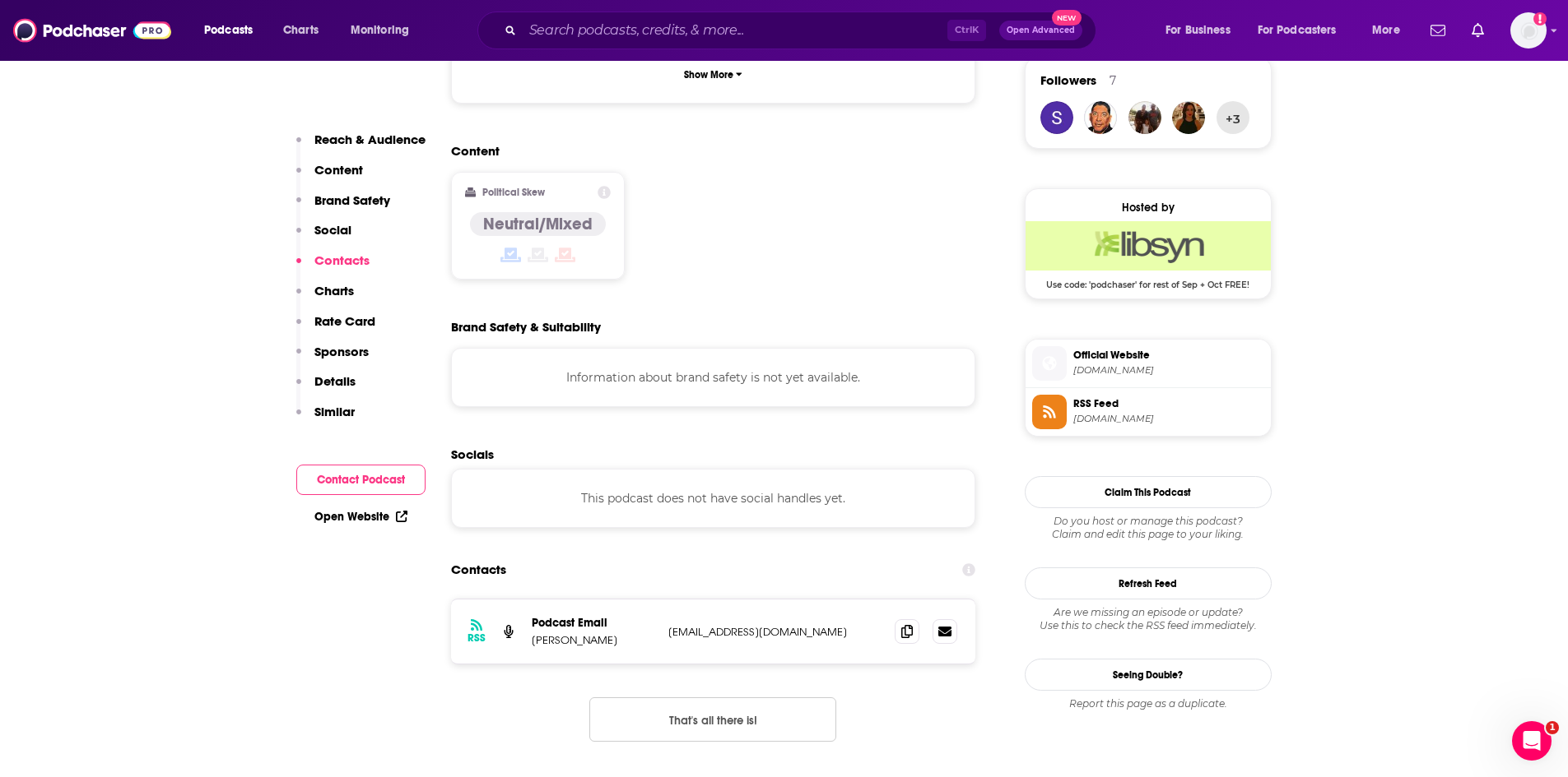
scroll to position [1481, 0]
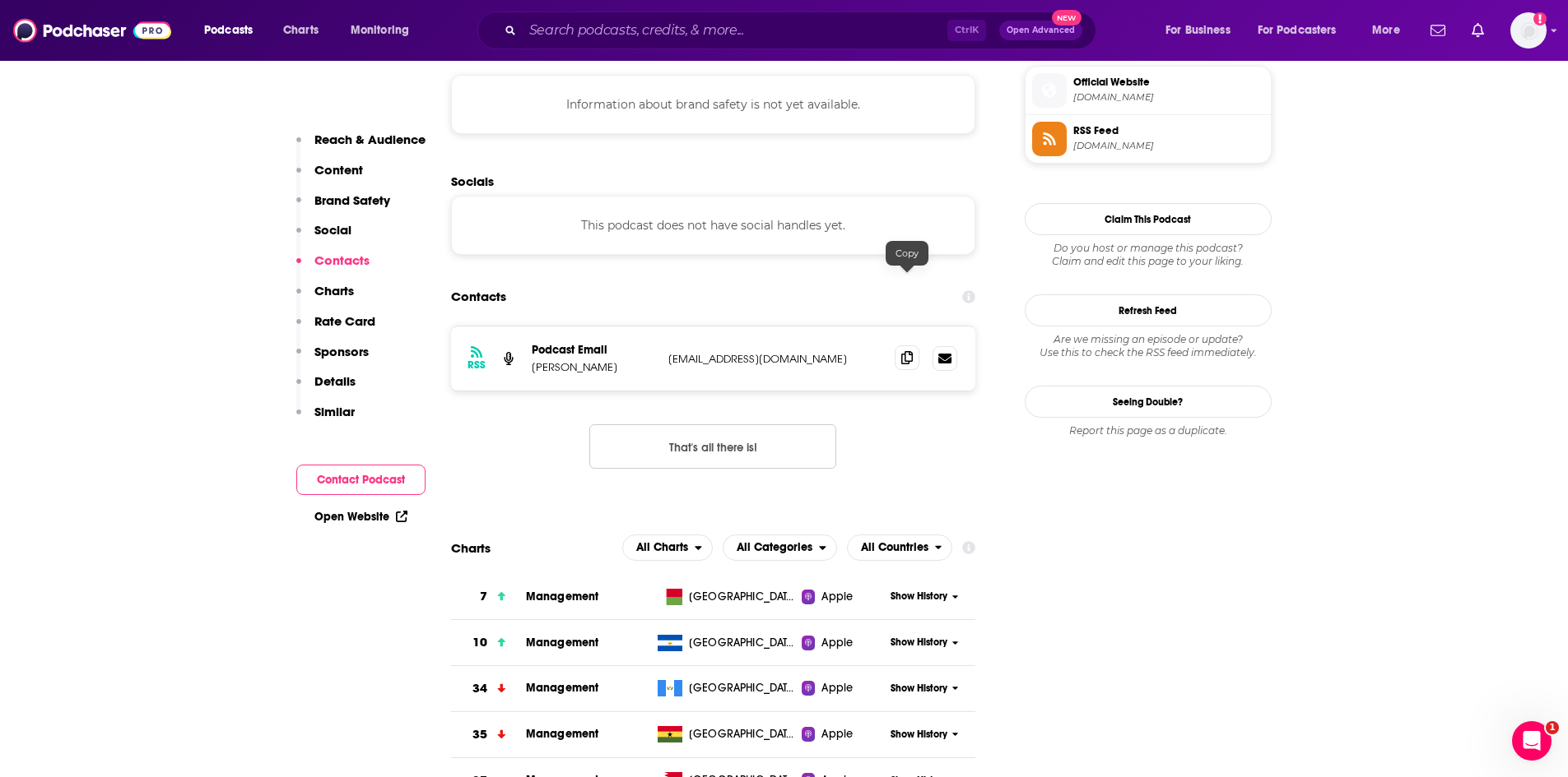
click at [906, 352] on icon at bounding box center [906, 358] width 11 height 13
click at [648, 44] on div "Ctrl K Open Advanced New" at bounding box center [787, 30] width 619 height 38
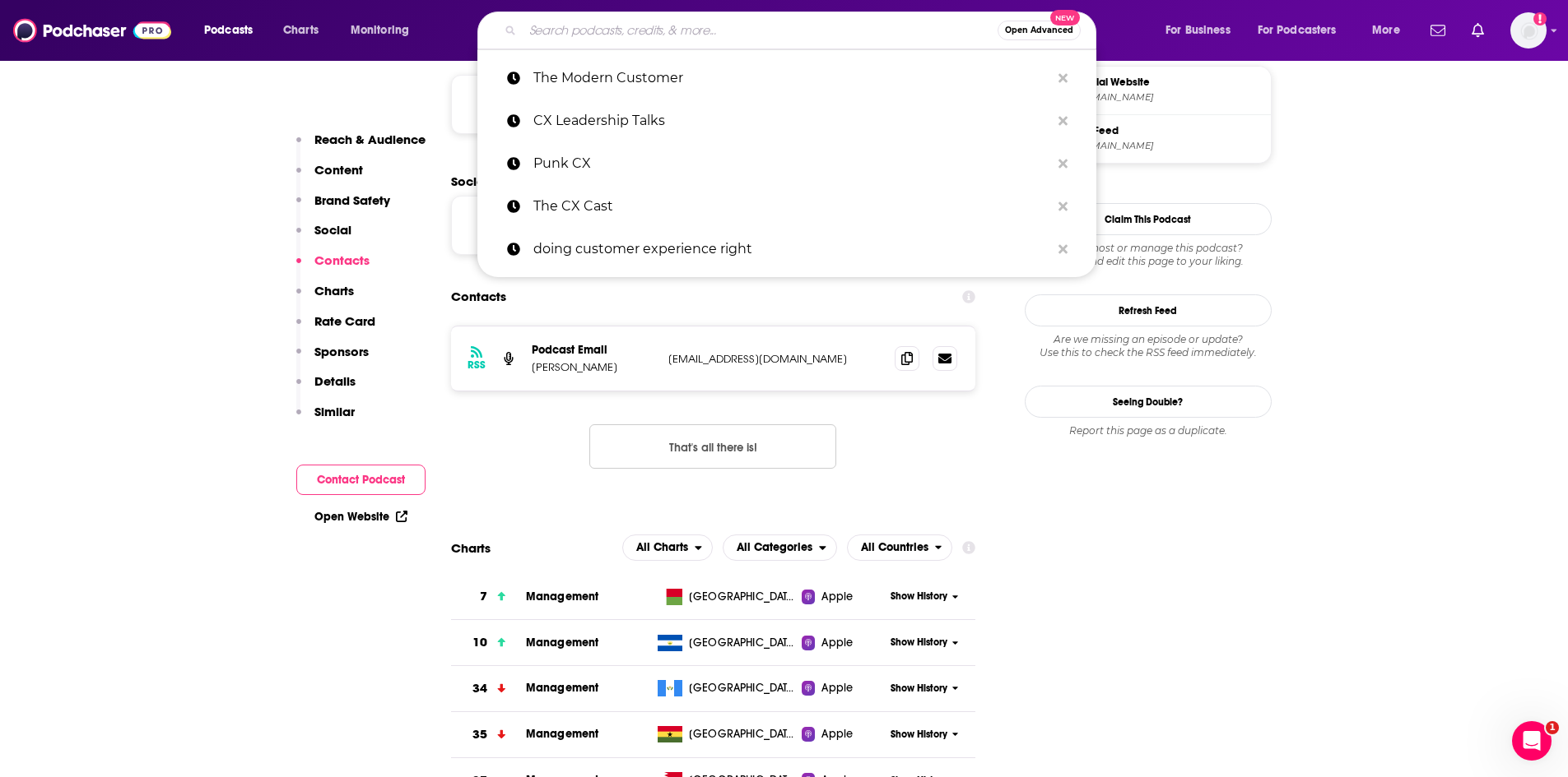
click at [638, 28] on input "Search podcasts, credits, & more..." at bounding box center [760, 31] width 475 height 26
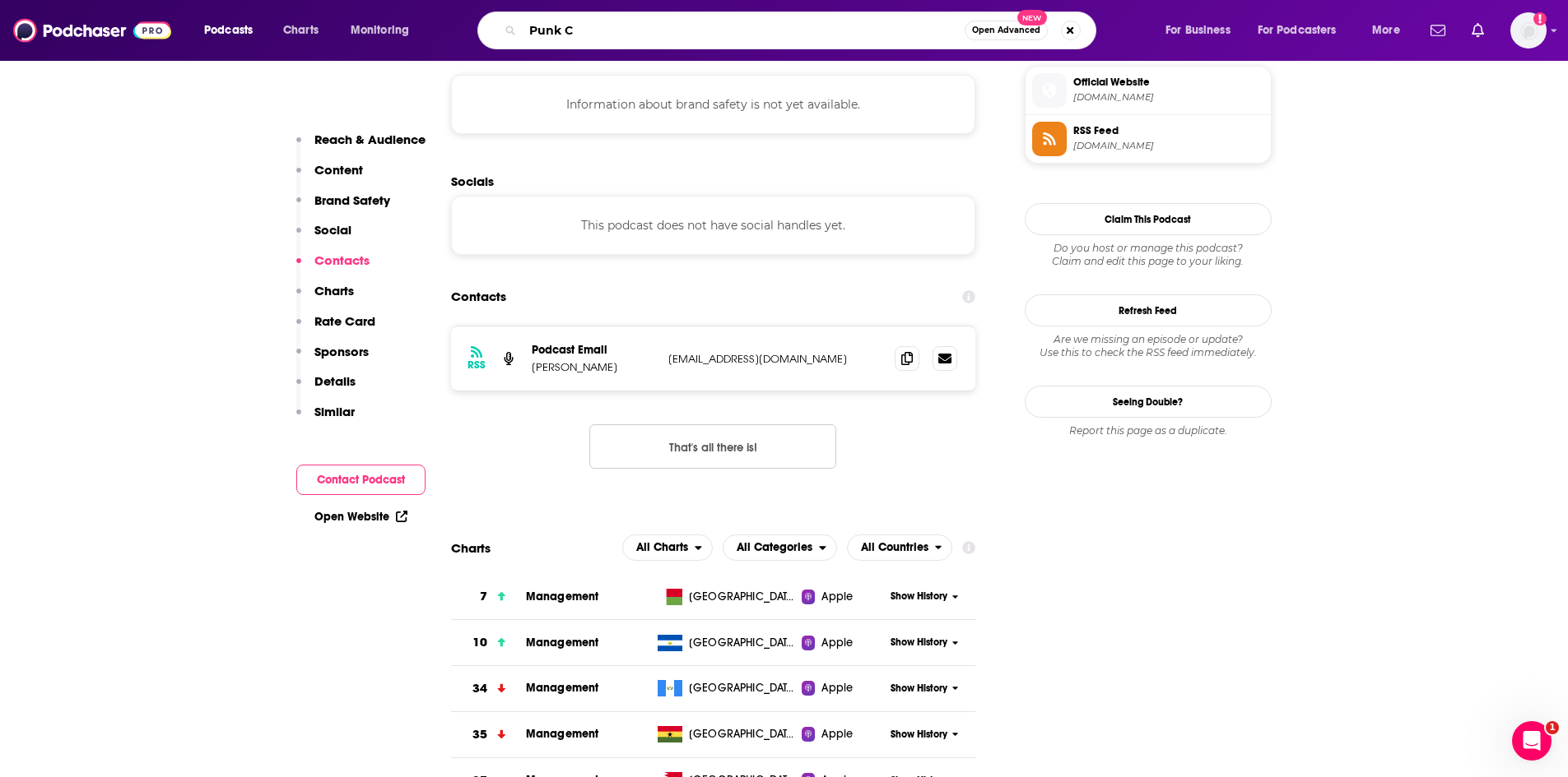
type input "Punk CX"
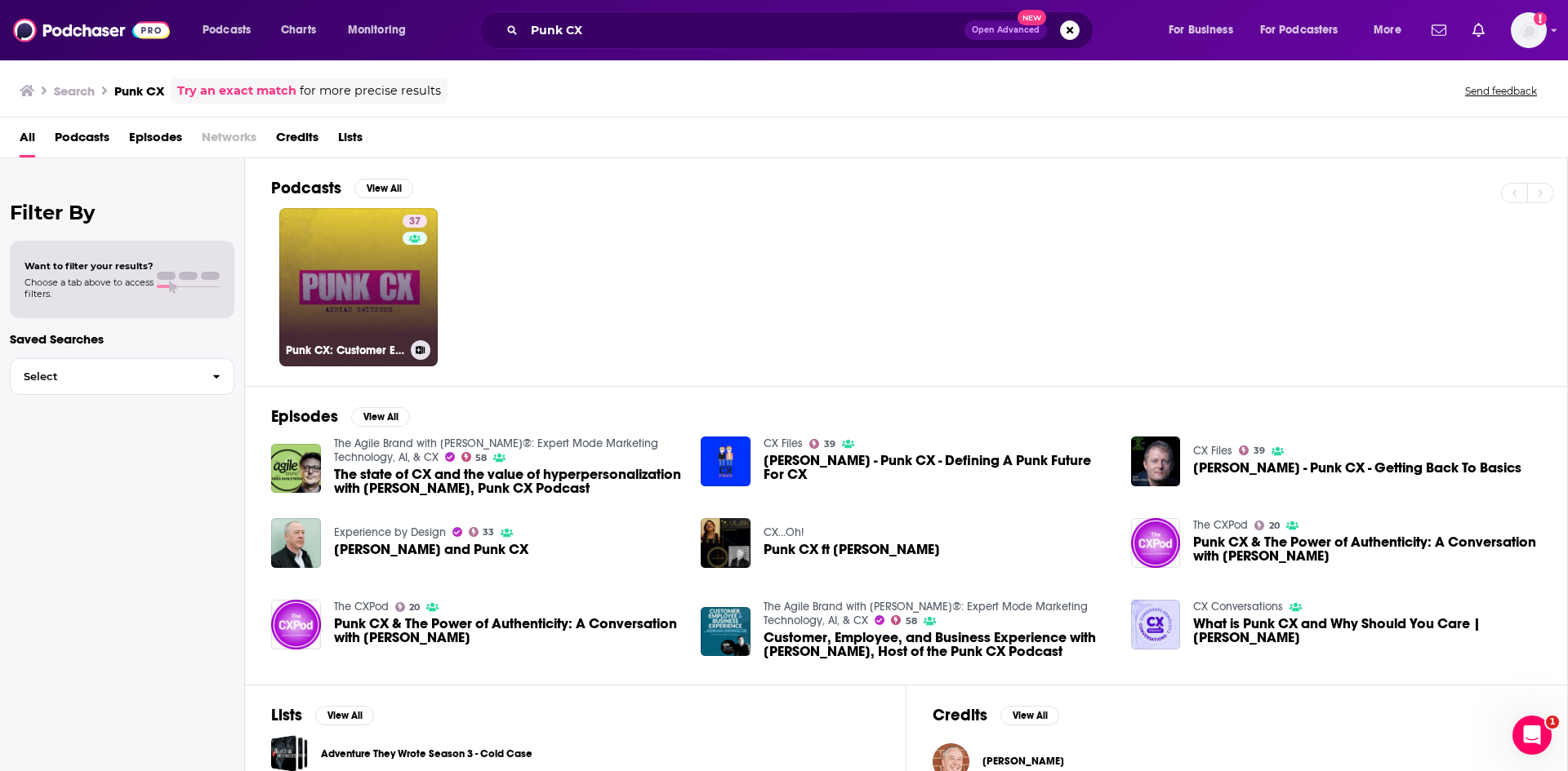
click at [394, 280] on link "37 Punk CX: Customer Experience Insights with [PERSON_NAME]" at bounding box center [358, 287] width 158 height 158
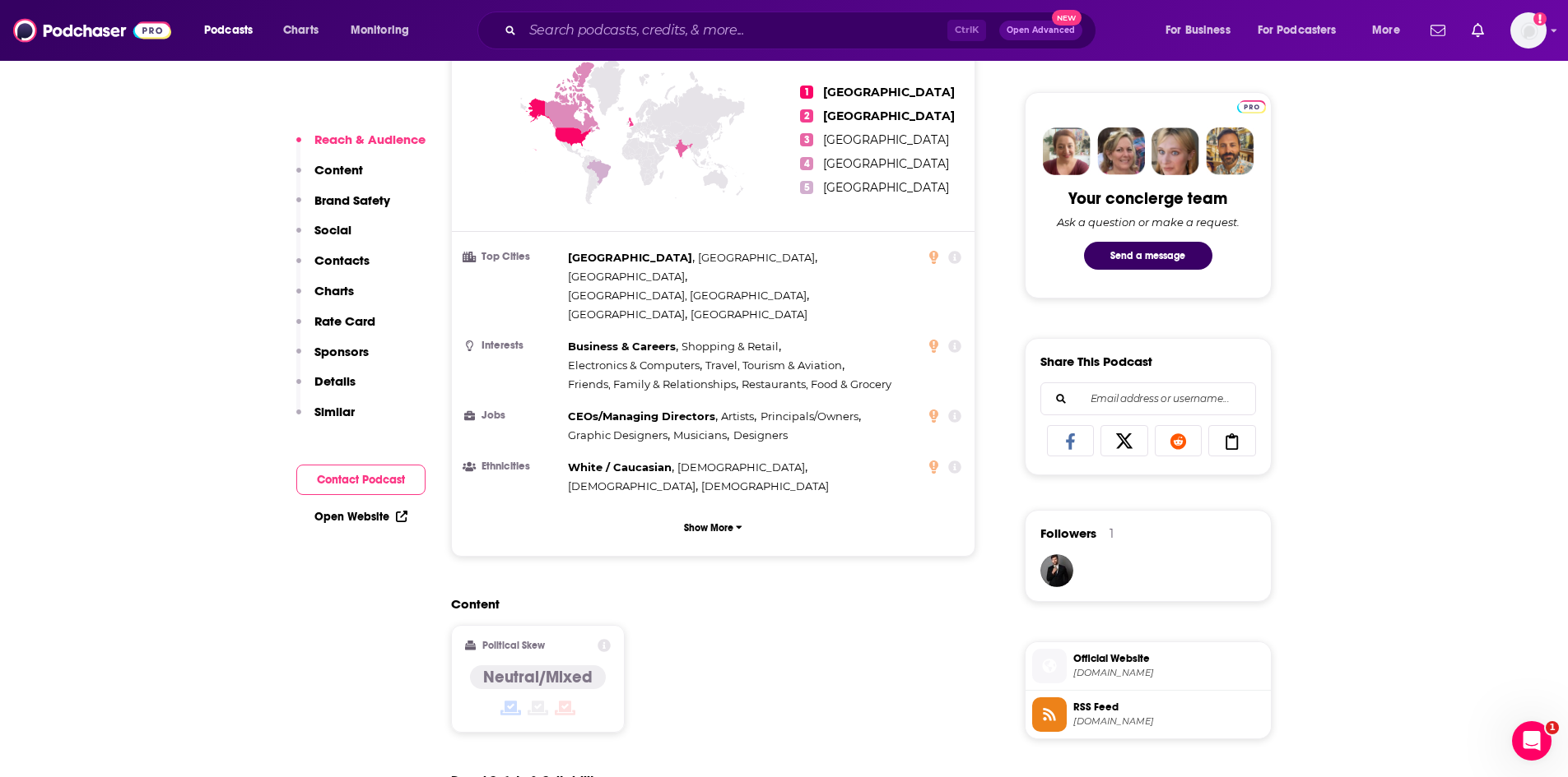
scroll to position [1316, 0]
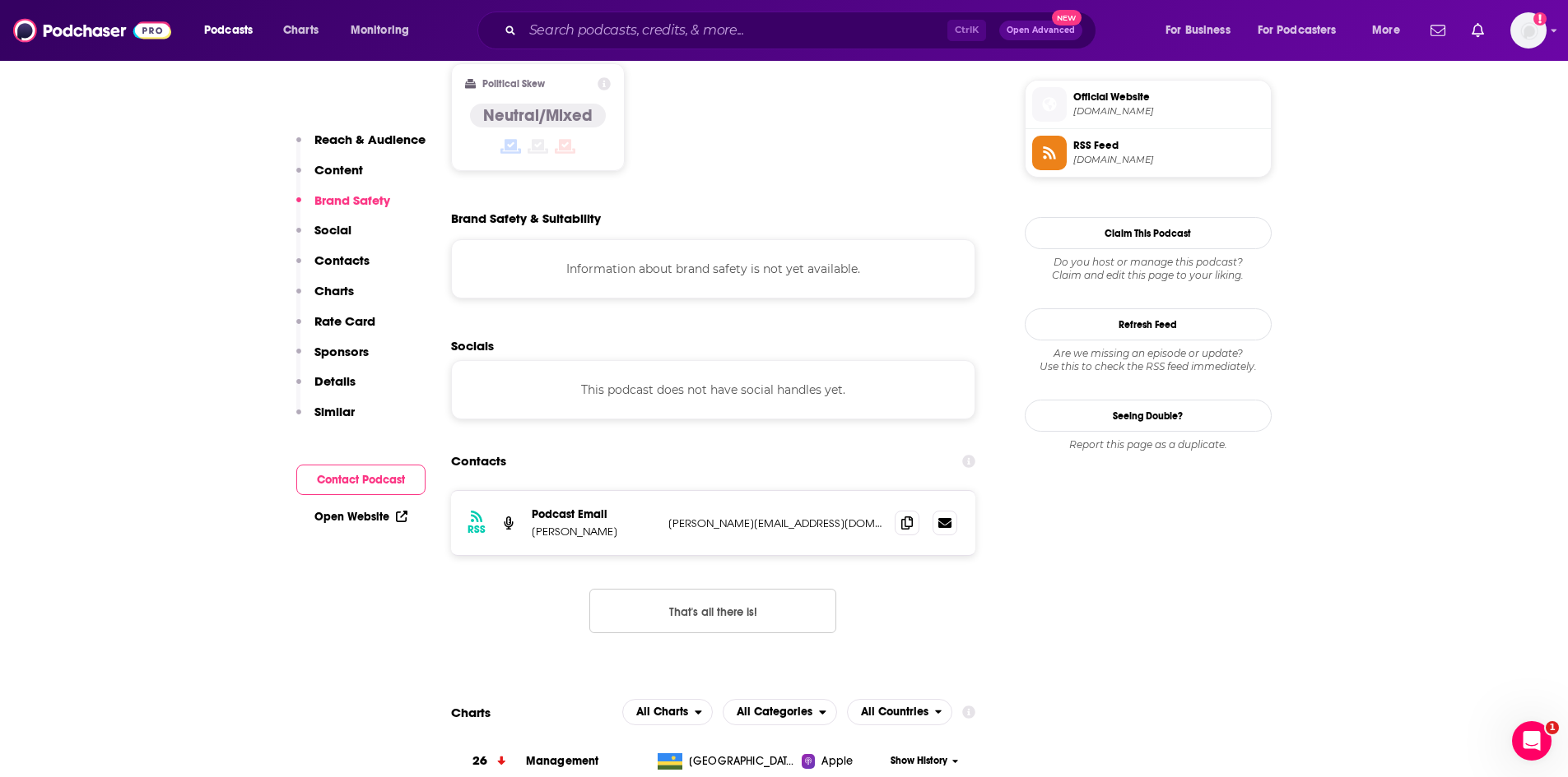
click at [542, 525] on p "[PERSON_NAME]" at bounding box center [593, 532] width 123 height 14
drag, startPoint x: 531, startPoint y: 457, endPoint x: 616, endPoint y: 458, distance: 85.0
click at [616, 525] on p "[PERSON_NAME]" at bounding box center [593, 532] width 123 height 14
copy p "[PERSON_NAME]"
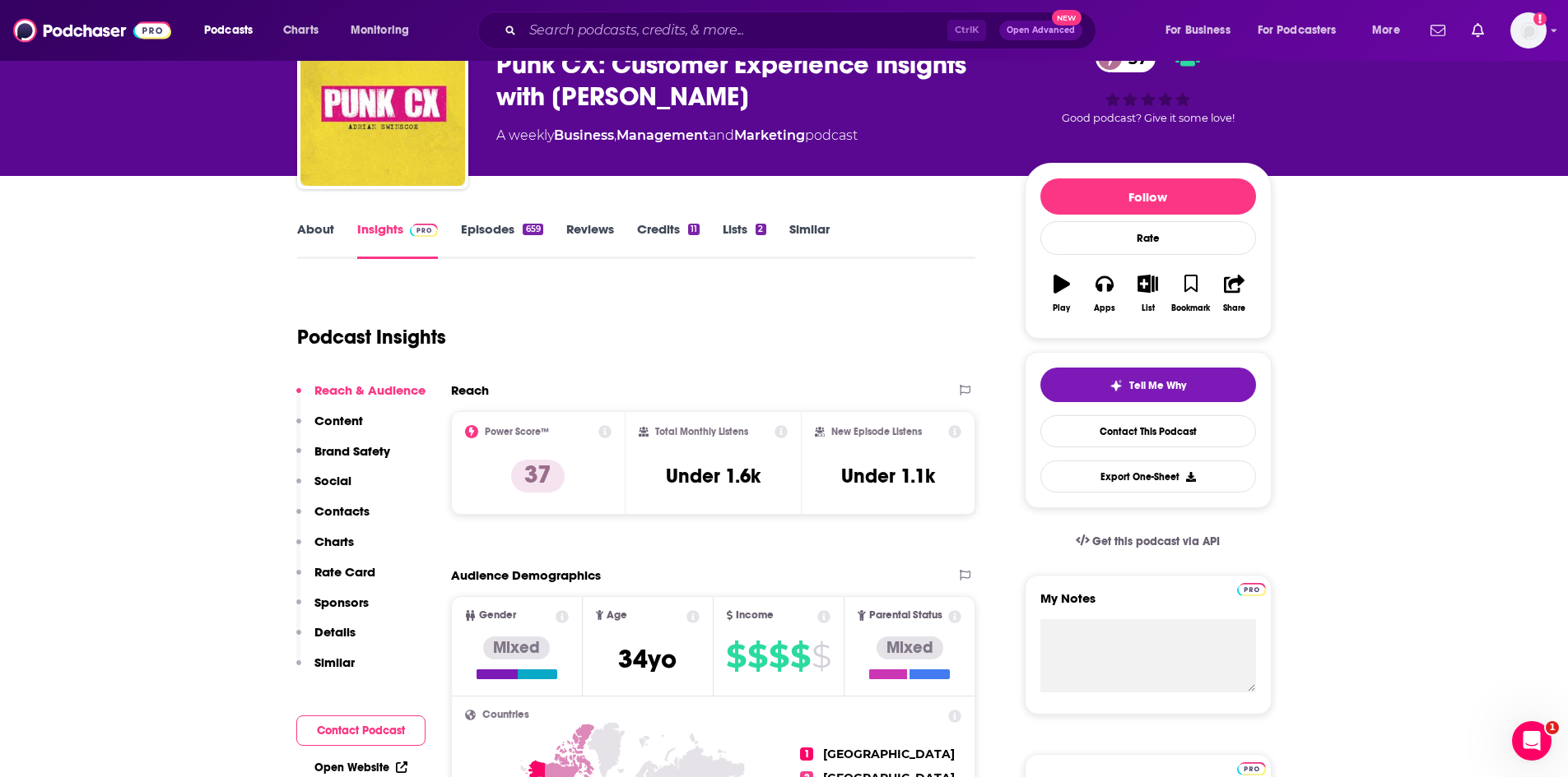
scroll to position [0, 0]
